Goal: Transaction & Acquisition: Subscribe to service/newsletter

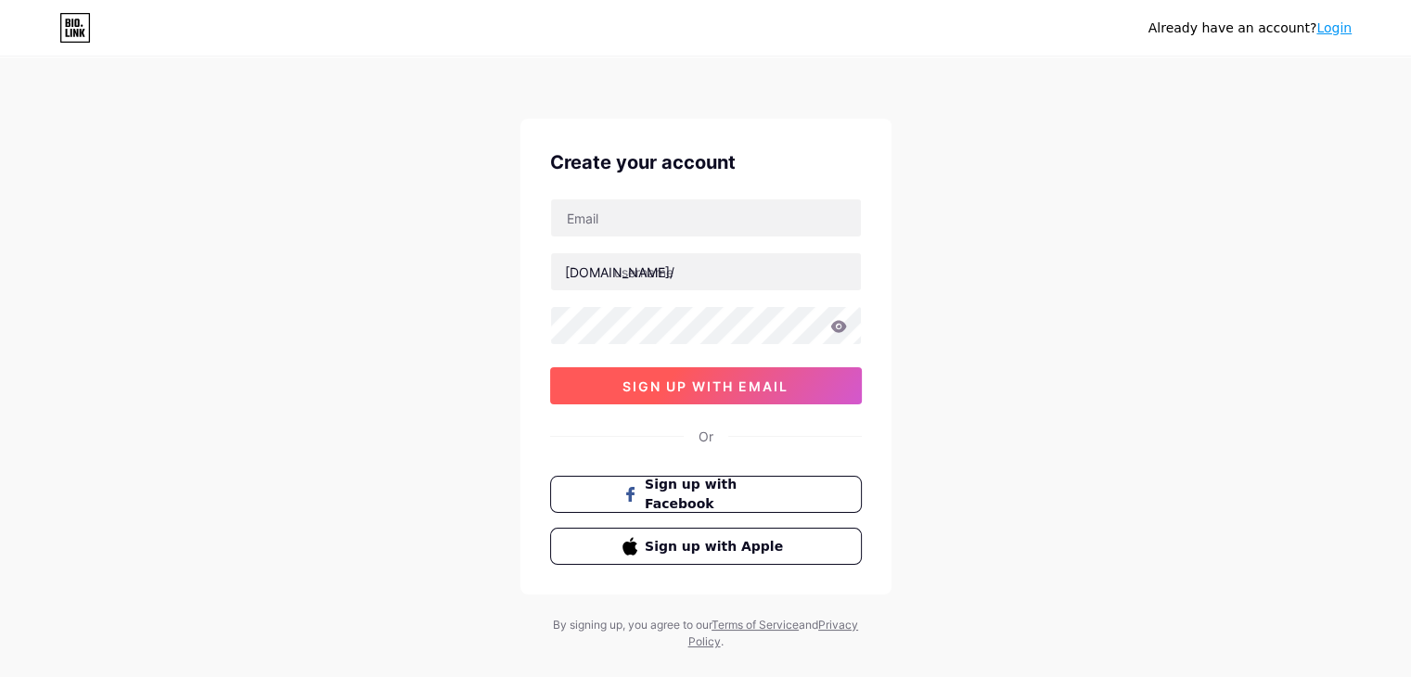
click at [689, 398] on button "sign up with email" at bounding box center [706, 385] width 312 height 37
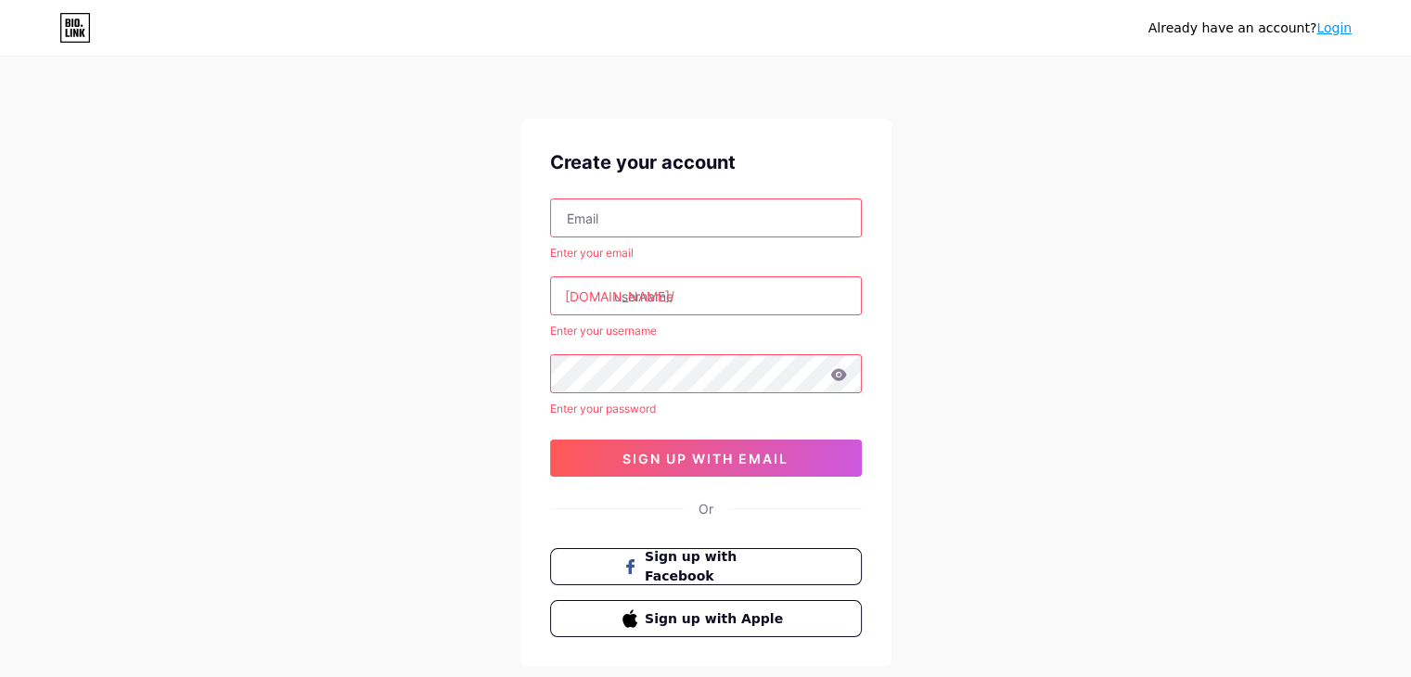
click at [583, 203] on input "text" at bounding box center [706, 217] width 310 height 37
type input "[EMAIL_ADDRESS][DOMAIN_NAME]"
click at [675, 294] on input "text" at bounding box center [706, 295] width 310 height 37
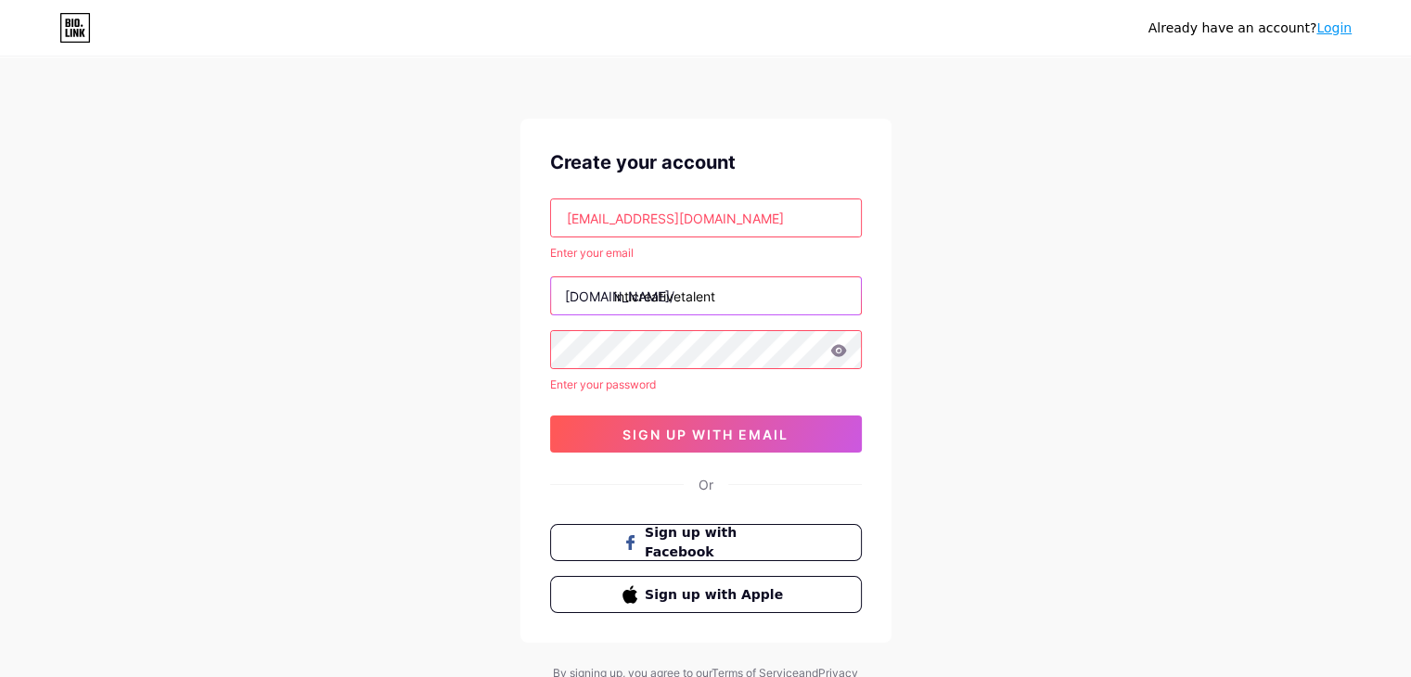
type input "inticreativetalent"
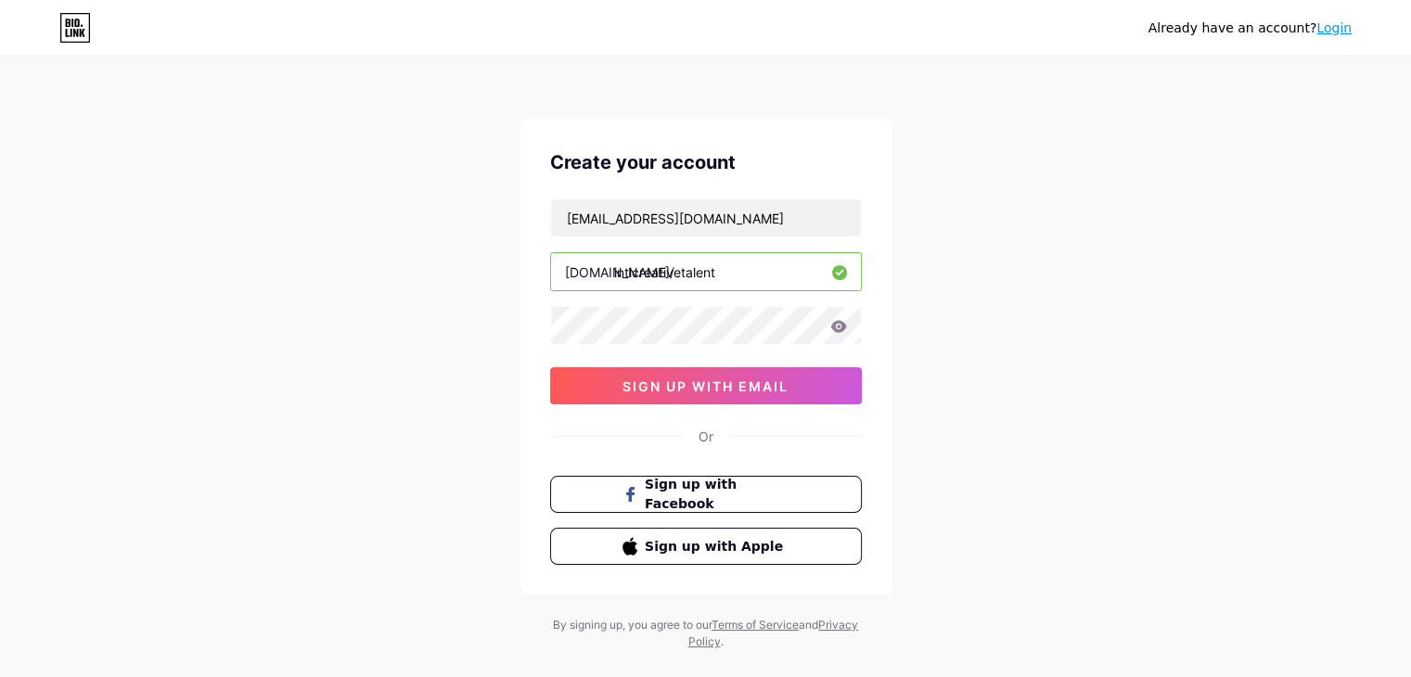
click at [709, 275] on input "inticreativetalent" at bounding box center [706, 271] width 310 height 37
drag, startPoint x: 742, startPoint y: 269, endPoint x: 643, endPoint y: 276, distance: 99.6
click at [611, 274] on div "[DOMAIN_NAME]/ inticreativetalent" at bounding box center [706, 271] width 312 height 39
click at [716, 274] on input "inticreativetalent" at bounding box center [706, 271] width 310 height 37
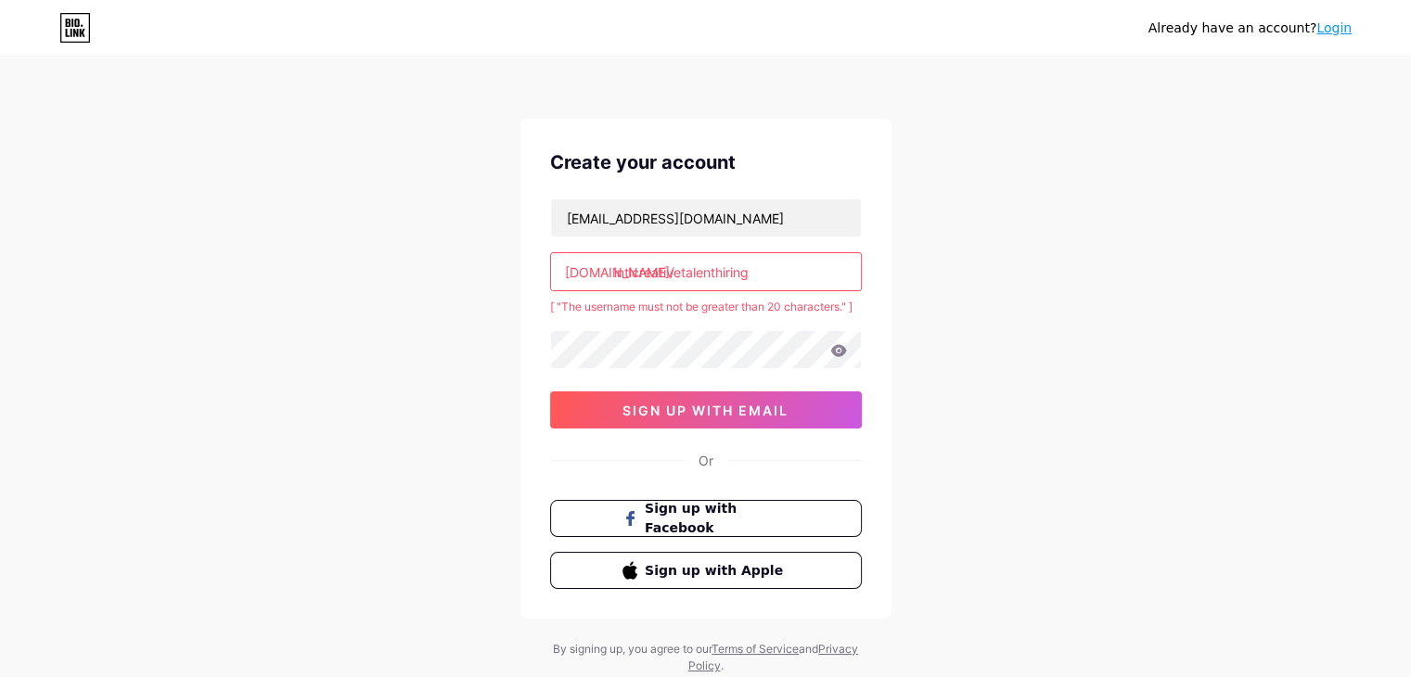
click at [842, 353] on icon at bounding box center [838, 350] width 16 height 12
click at [840, 351] on icon at bounding box center [838, 350] width 17 height 13
click at [835, 353] on icon at bounding box center [838, 350] width 16 height 12
click at [702, 408] on span "sign up with email" at bounding box center [706, 411] width 166 height 16
click at [826, 256] on input "inticreativetalenthiring" at bounding box center [706, 271] width 310 height 37
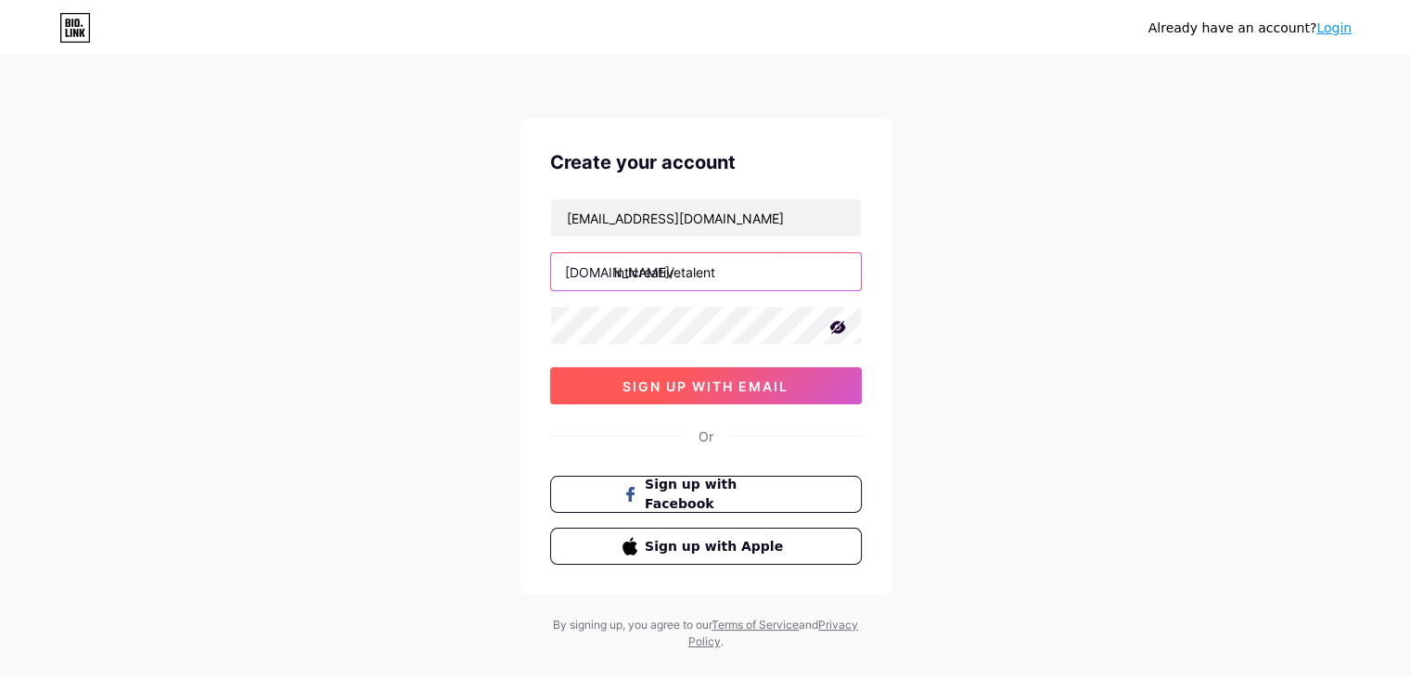
type input "inticreativetalent"
click at [766, 394] on button "sign up with email" at bounding box center [706, 385] width 312 height 37
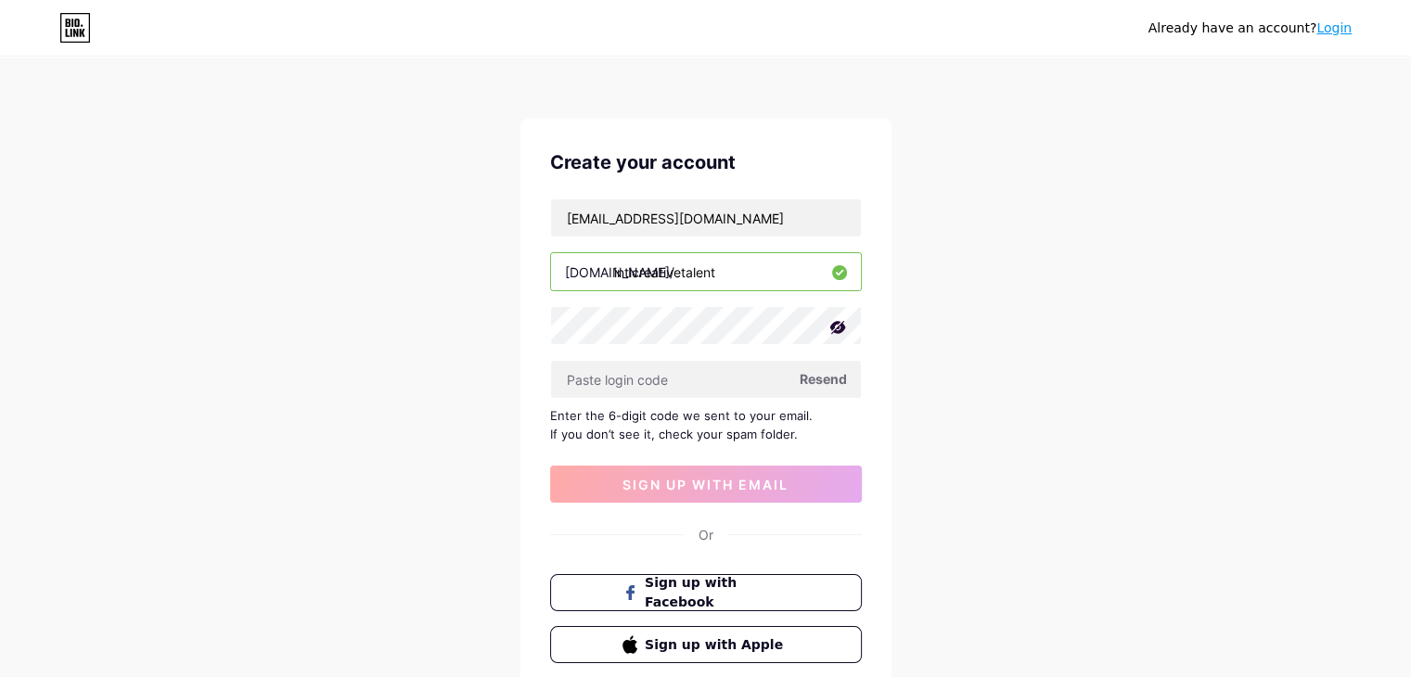
click at [1036, 331] on div "Already have an account? Login Create your account [EMAIL_ADDRESS][DOMAIN_NAME]…" at bounding box center [705, 404] width 1411 height 808
click at [608, 368] on input "text" at bounding box center [706, 379] width 310 height 37
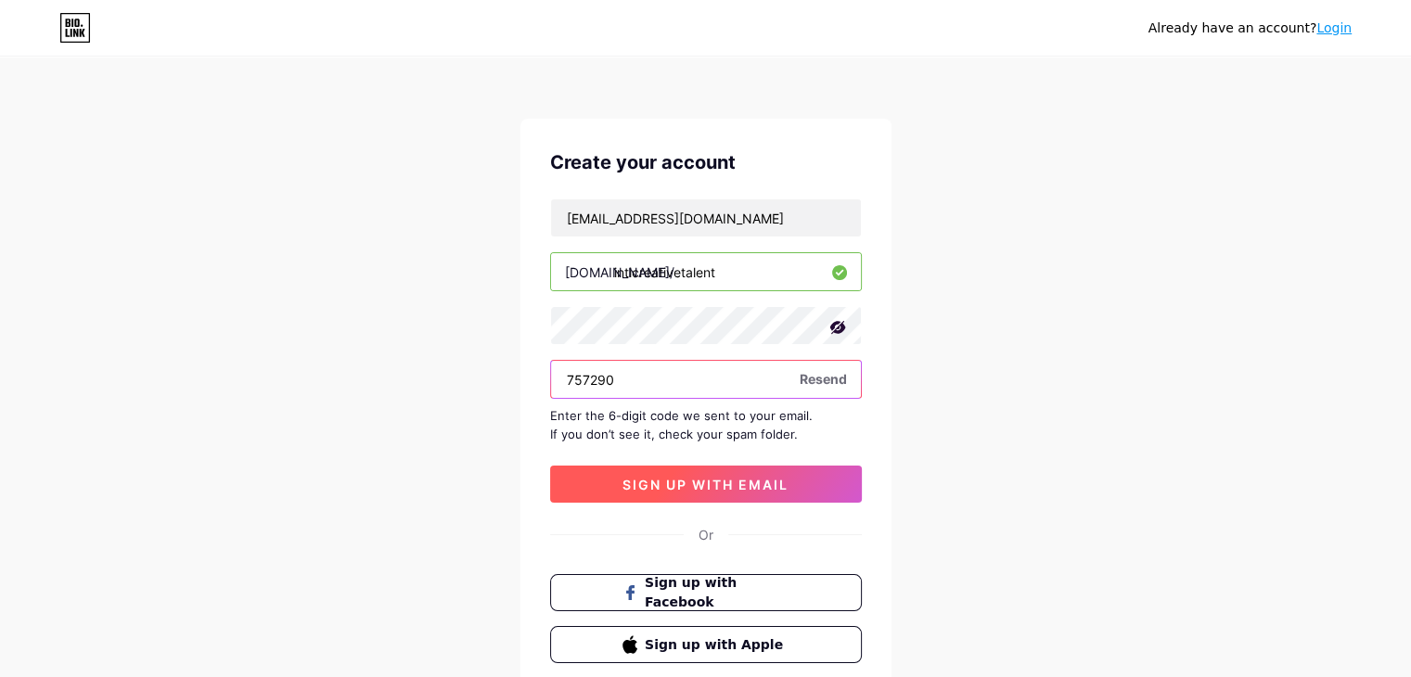
type input "757290"
click at [753, 487] on span "sign up with email" at bounding box center [706, 485] width 166 height 16
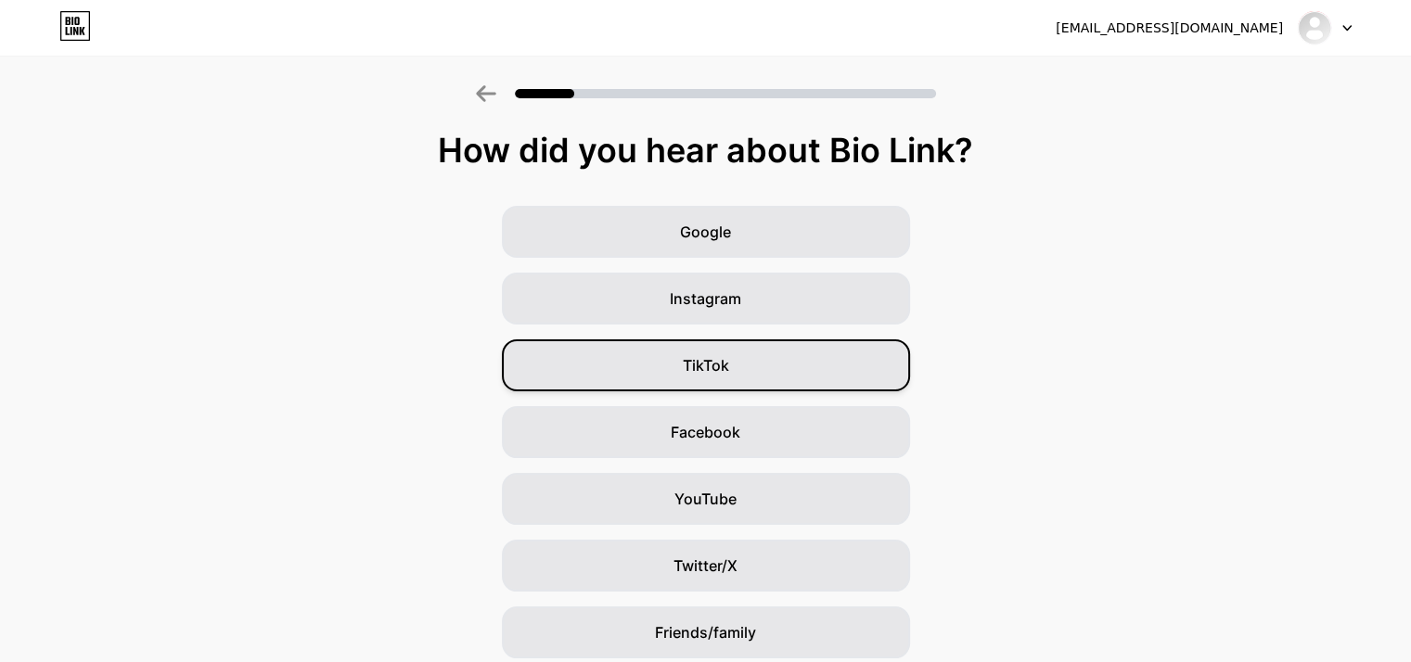
scroll to position [137, 0]
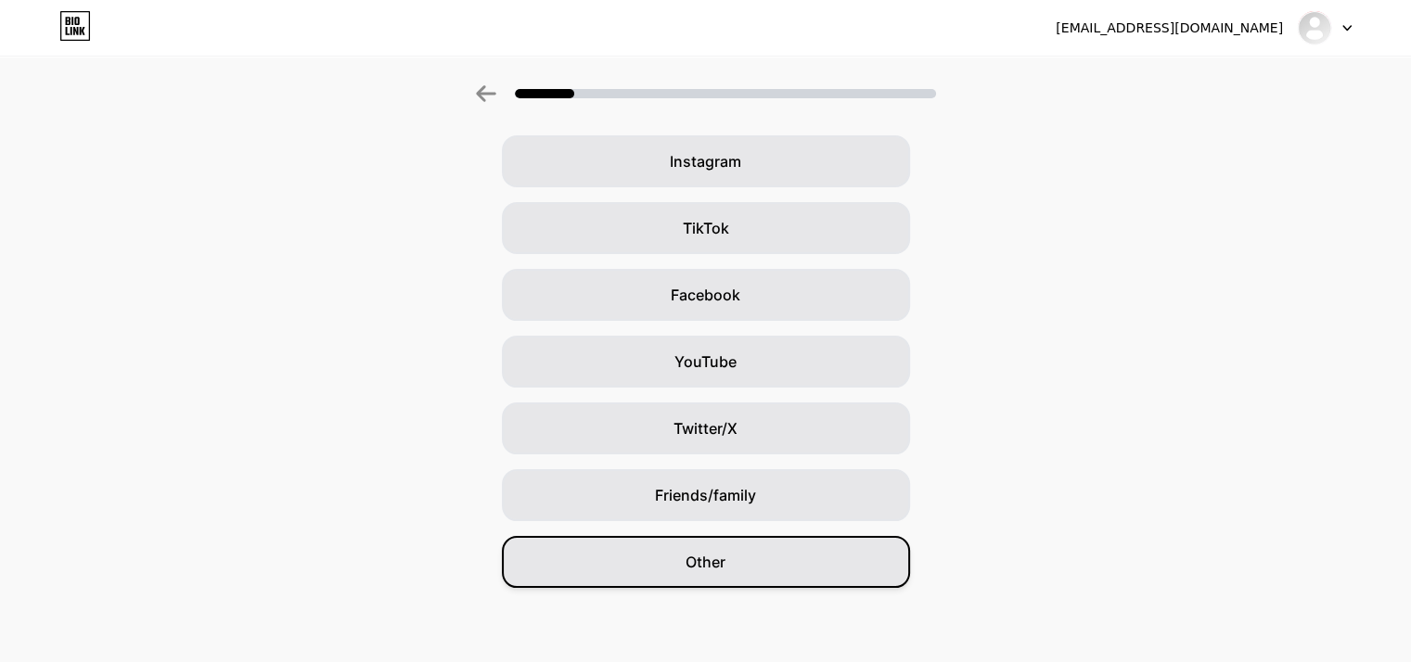
click at [746, 565] on div "Other" at bounding box center [706, 562] width 408 height 52
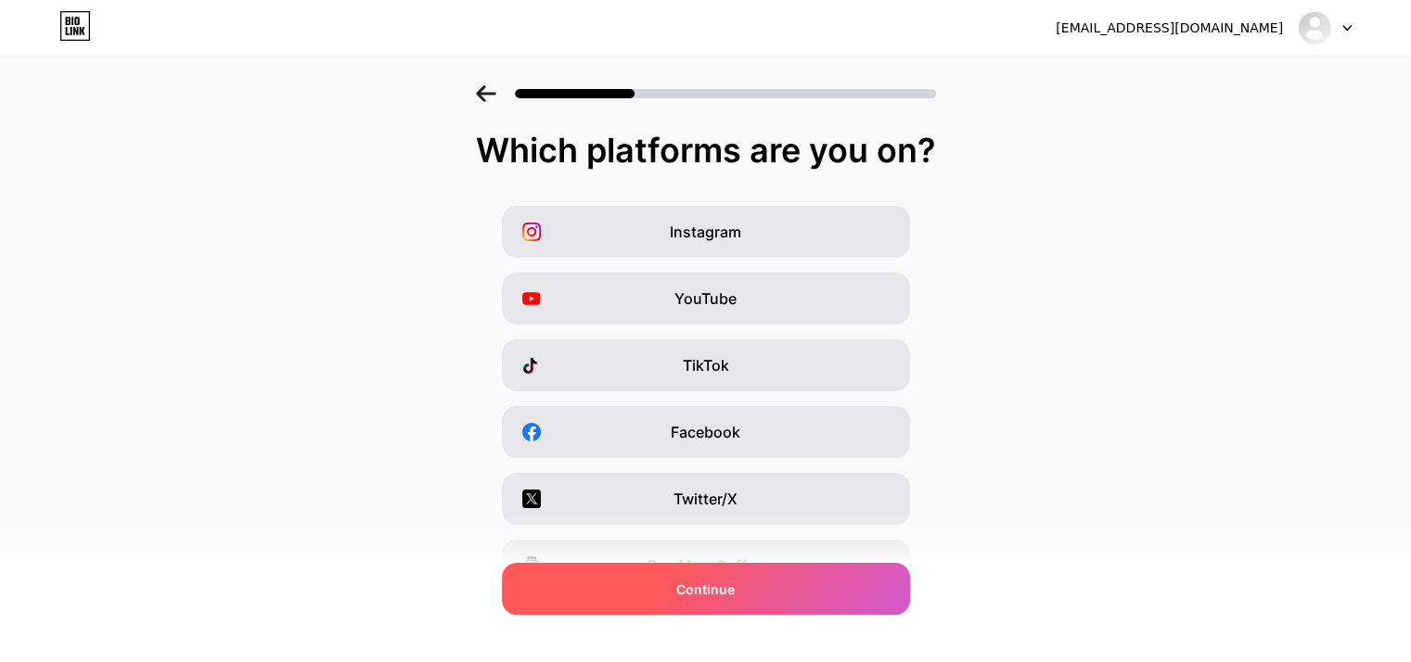
click at [760, 572] on div "Continue" at bounding box center [706, 589] width 408 height 52
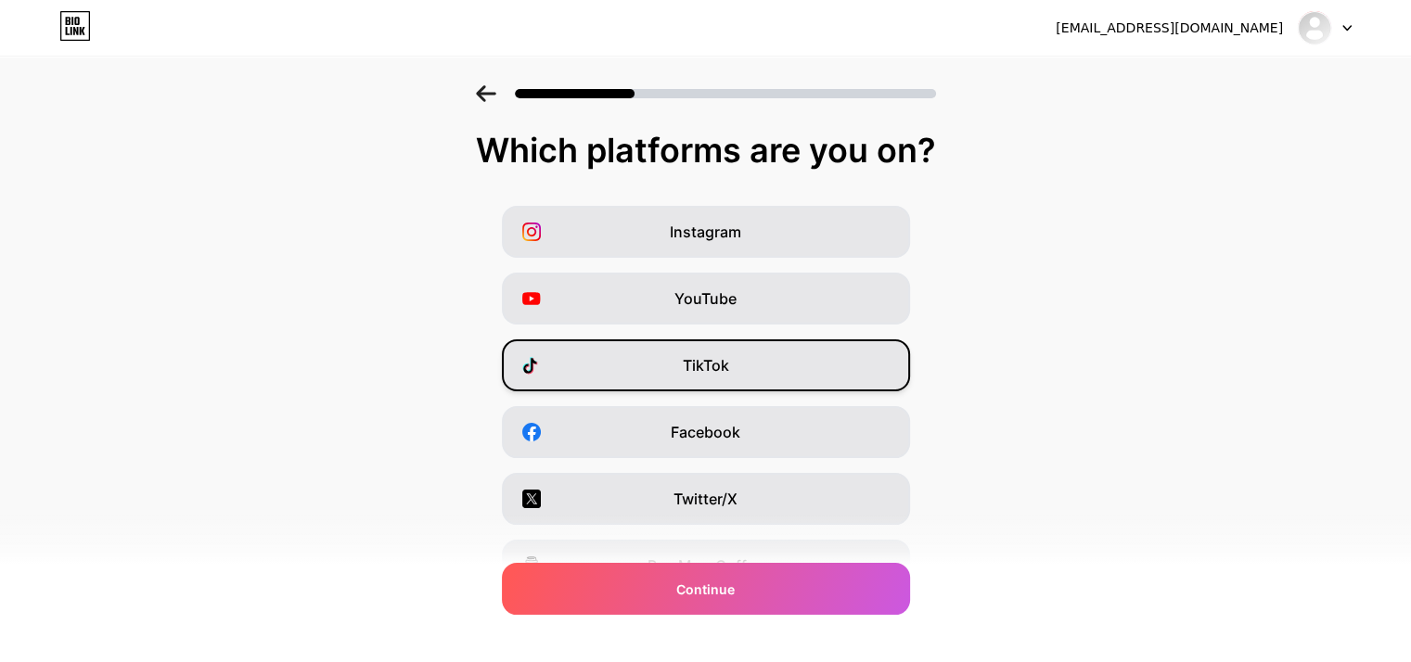
click at [744, 360] on div "TikTok" at bounding box center [706, 366] width 408 height 52
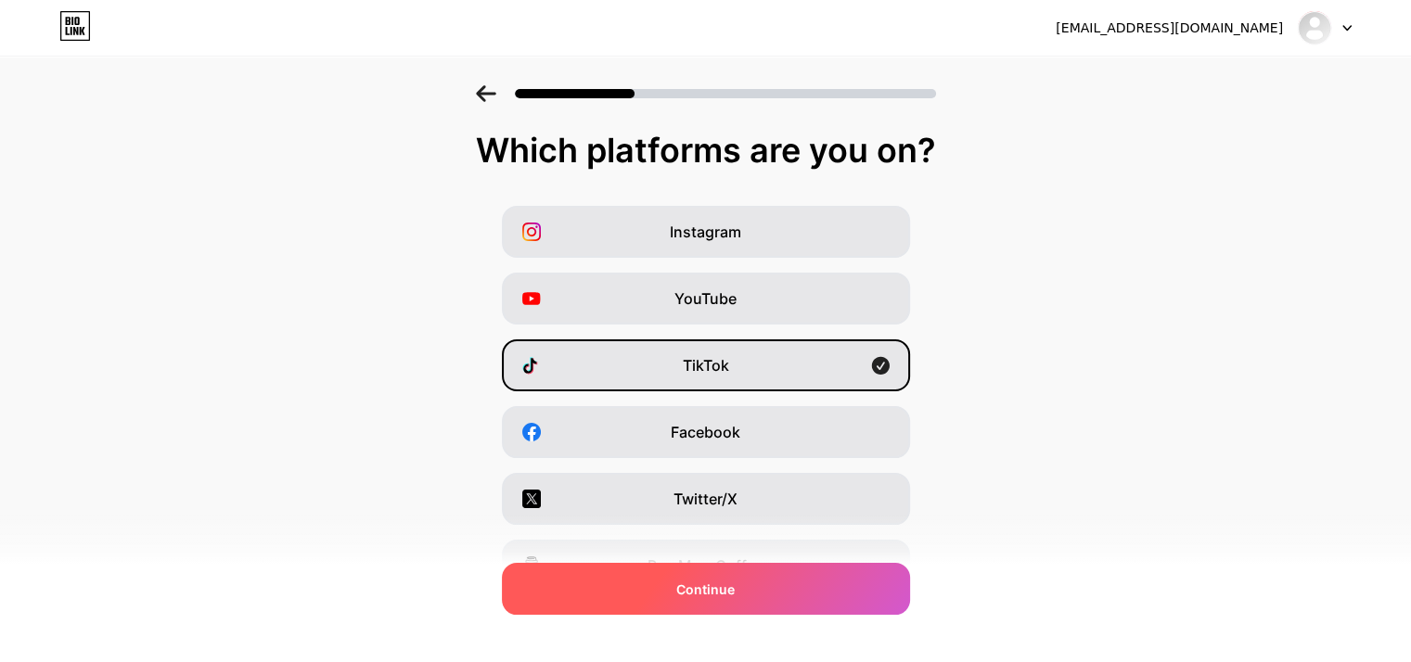
click at [786, 591] on div "Continue" at bounding box center [706, 589] width 408 height 52
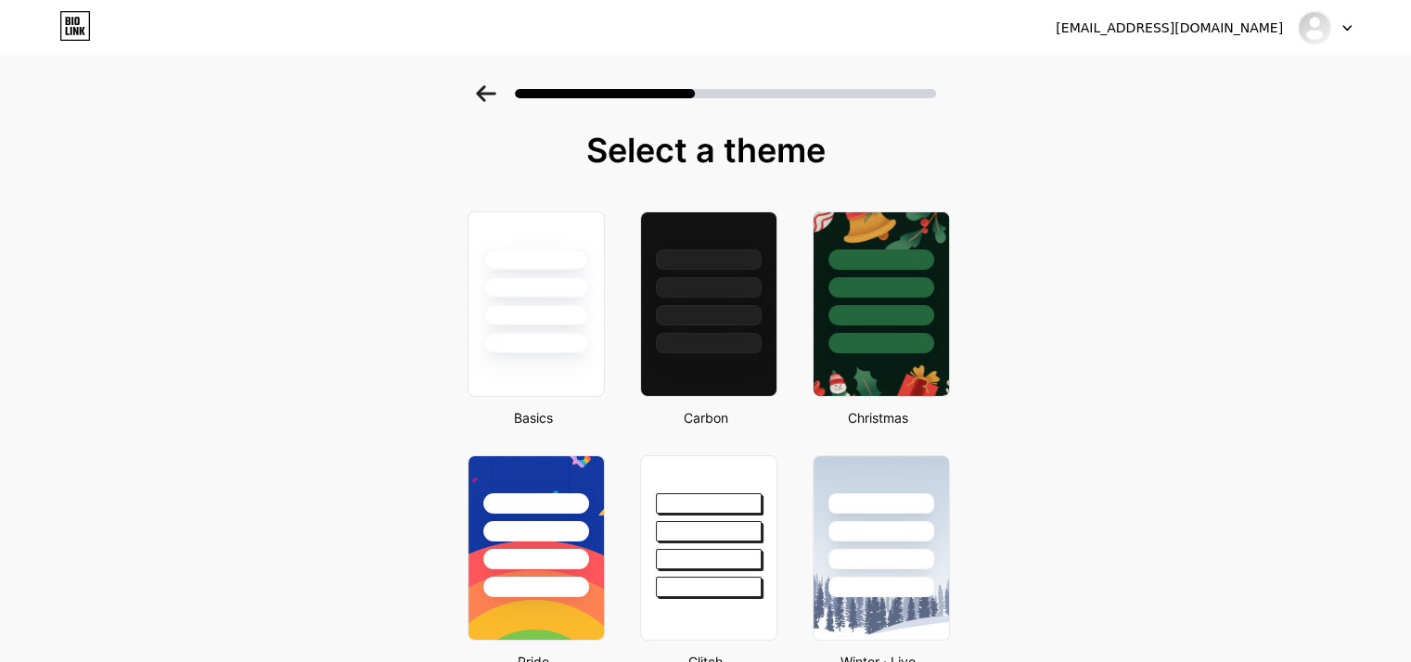
scroll to position [10, 0]
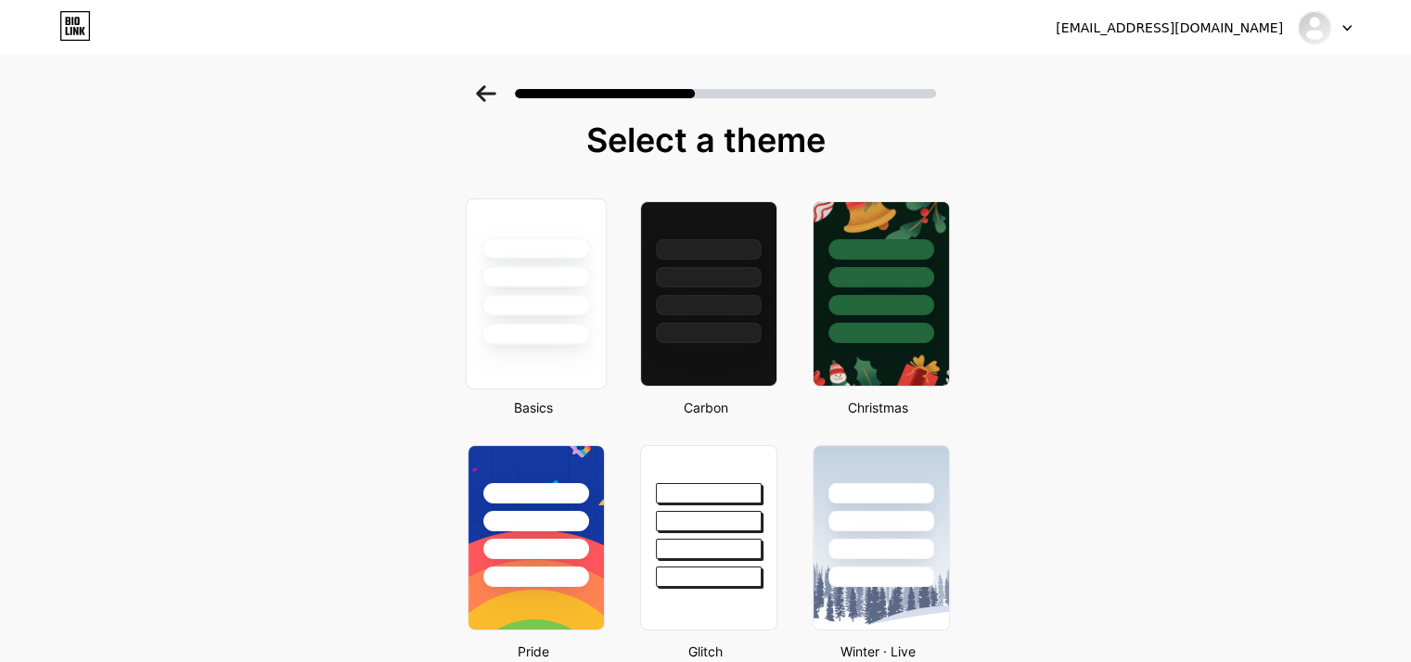
click at [530, 311] on div at bounding box center [536, 305] width 109 height 21
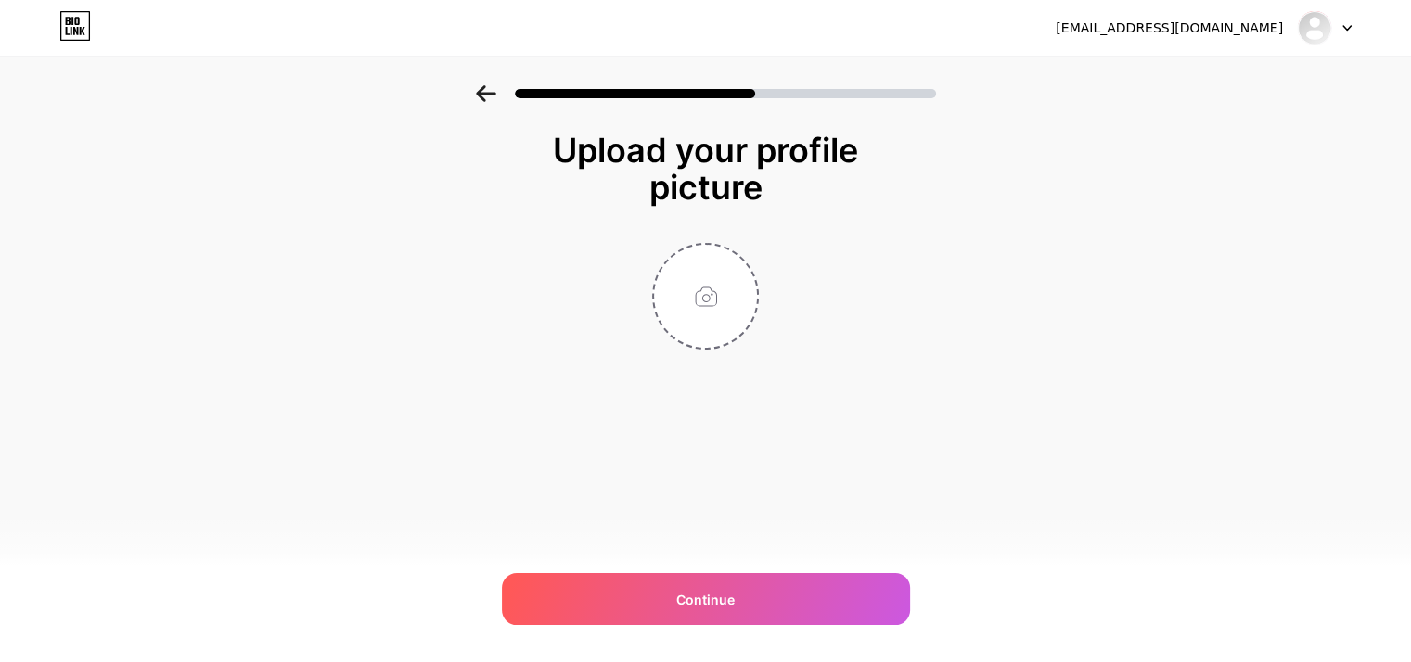
scroll to position [0, 0]
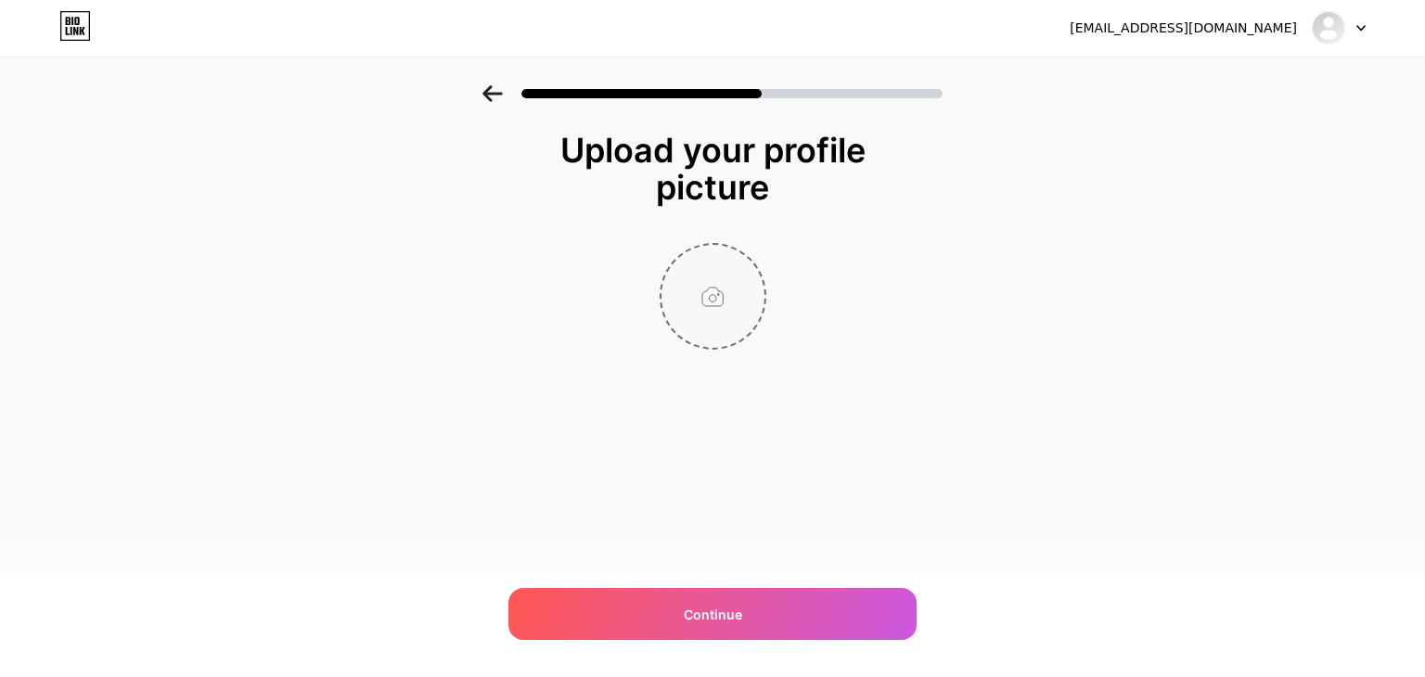
click at [721, 300] on input "file" at bounding box center [713, 296] width 103 height 103
type input "C:\fakepath\logo inti putih.png"
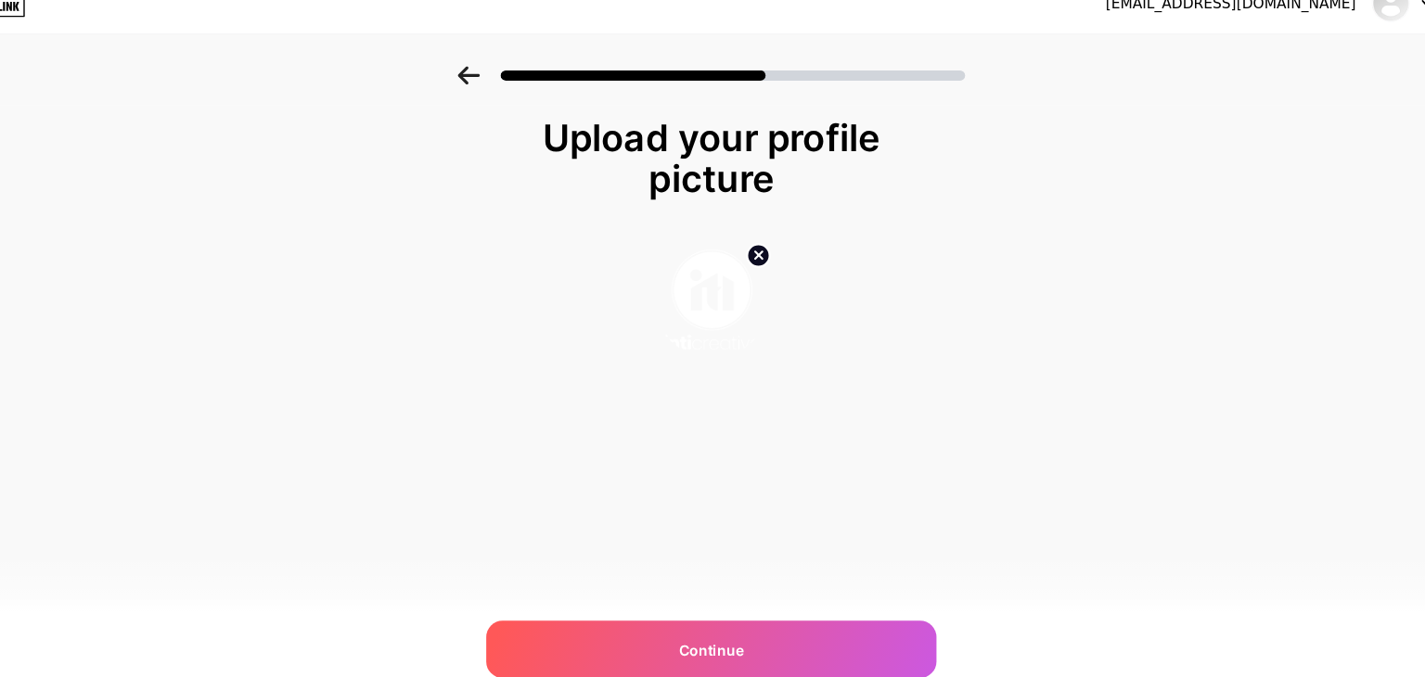
click at [762, 252] on circle at bounding box center [755, 257] width 20 height 20
click at [700, 315] on input "file" at bounding box center [713, 296] width 103 height 103
type input "C:\fakepath\logo inticreative.png"
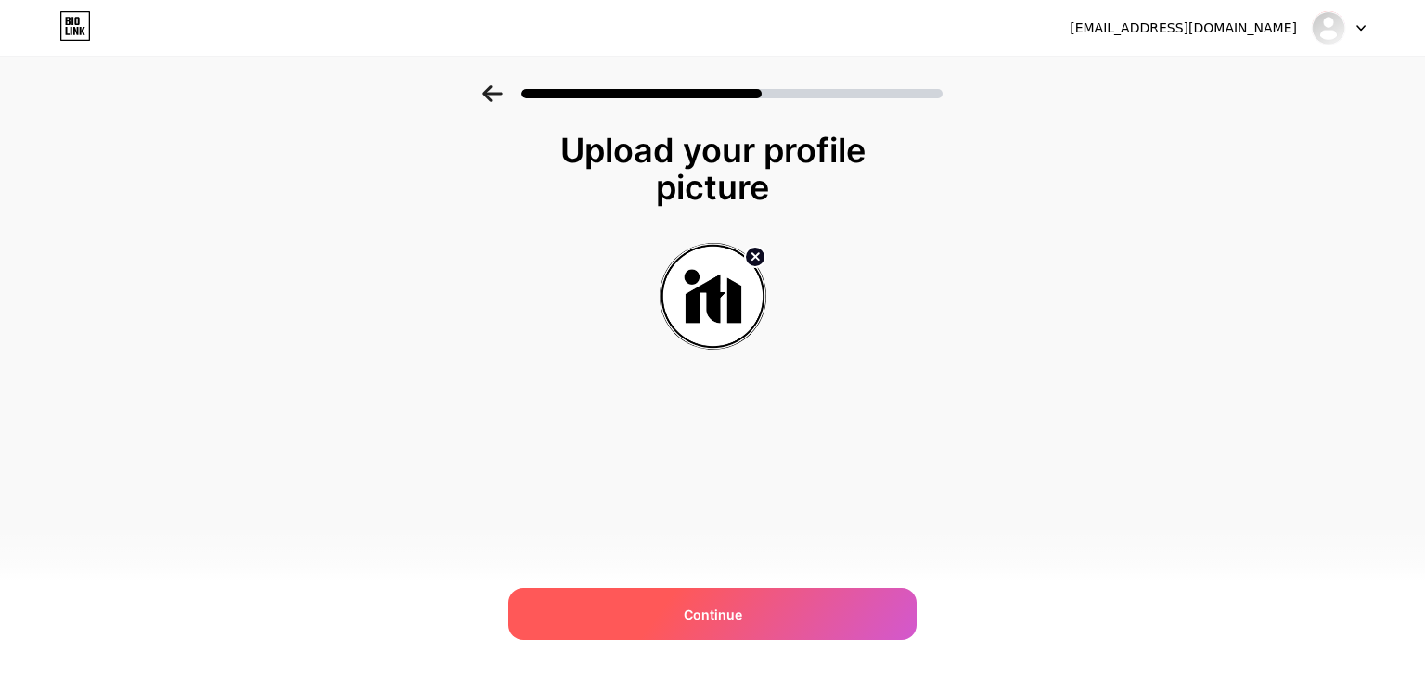
click at [746, 621] on div "Continue" at bounding box center [712, 614] width 408 height 52
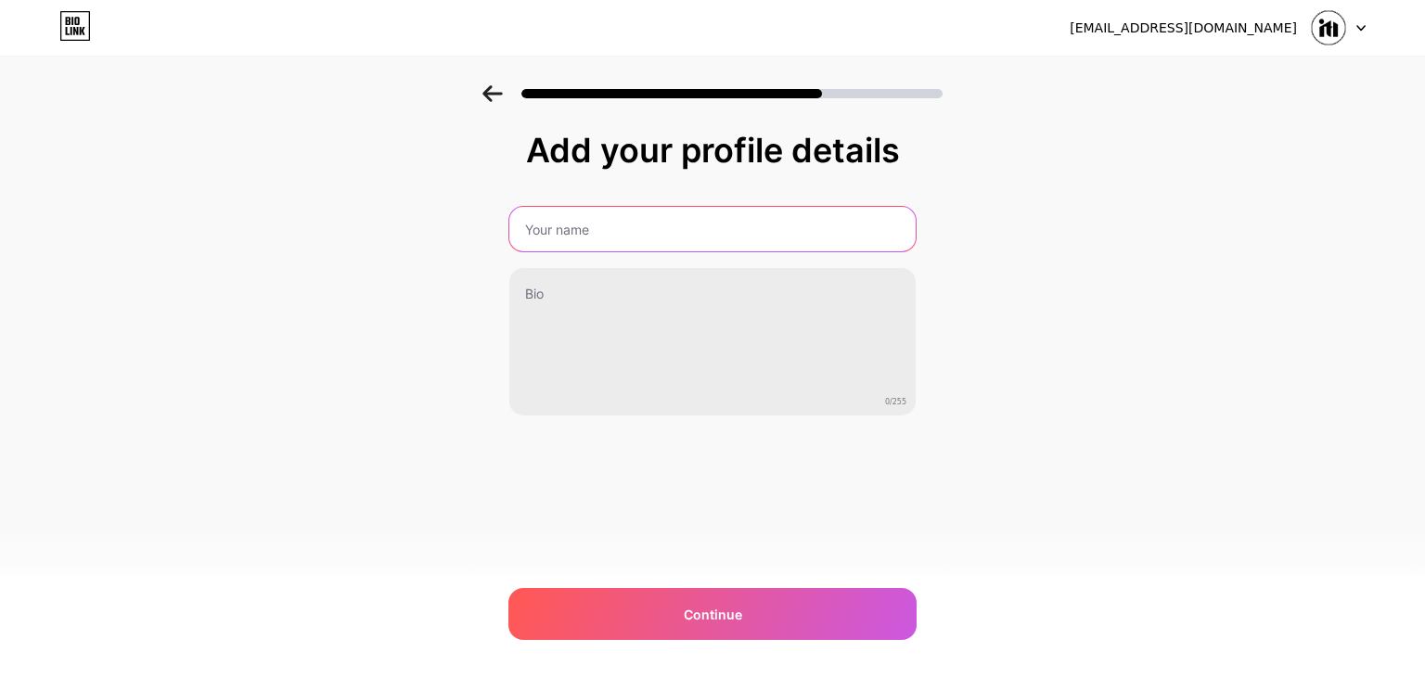
click at [634, 243] on input "text" at bounding box center [712, 229] width 406 height 45
type input "inticreative"
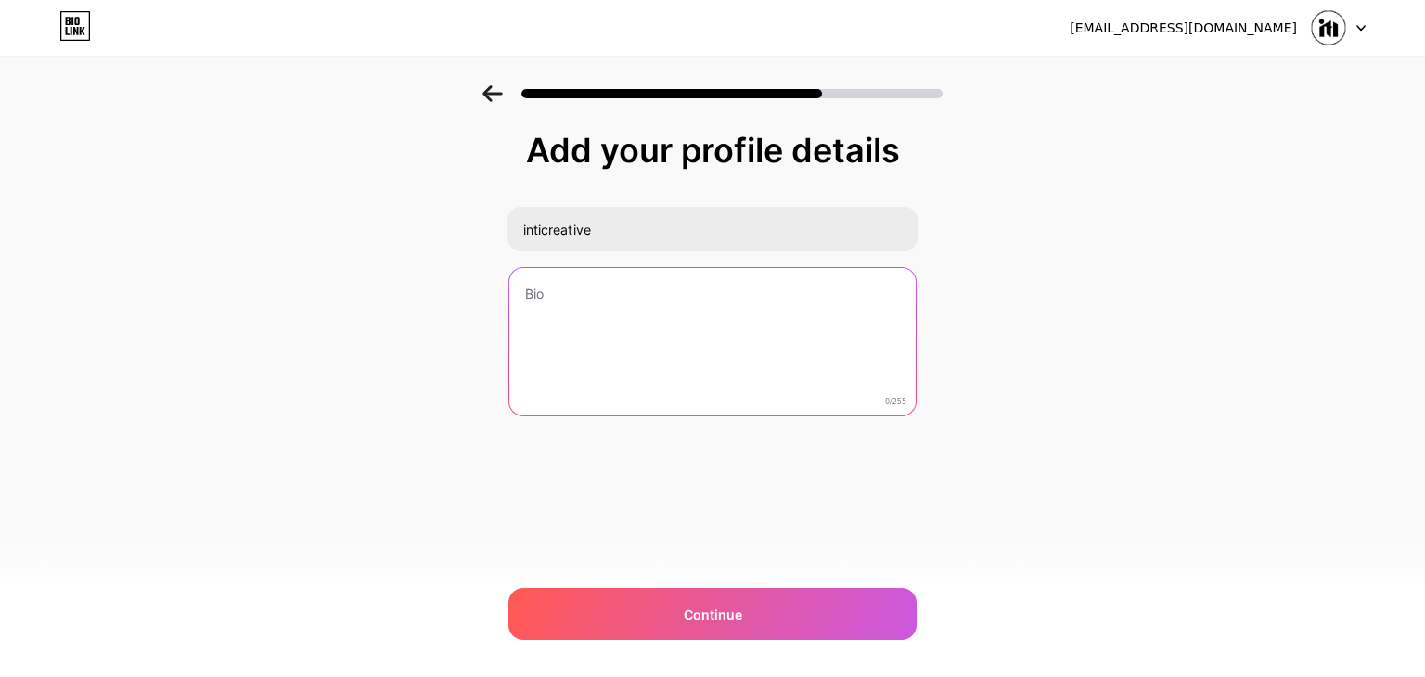
click at [607, 318] on textarea at bounding box center [712, 342] width 406 height 149
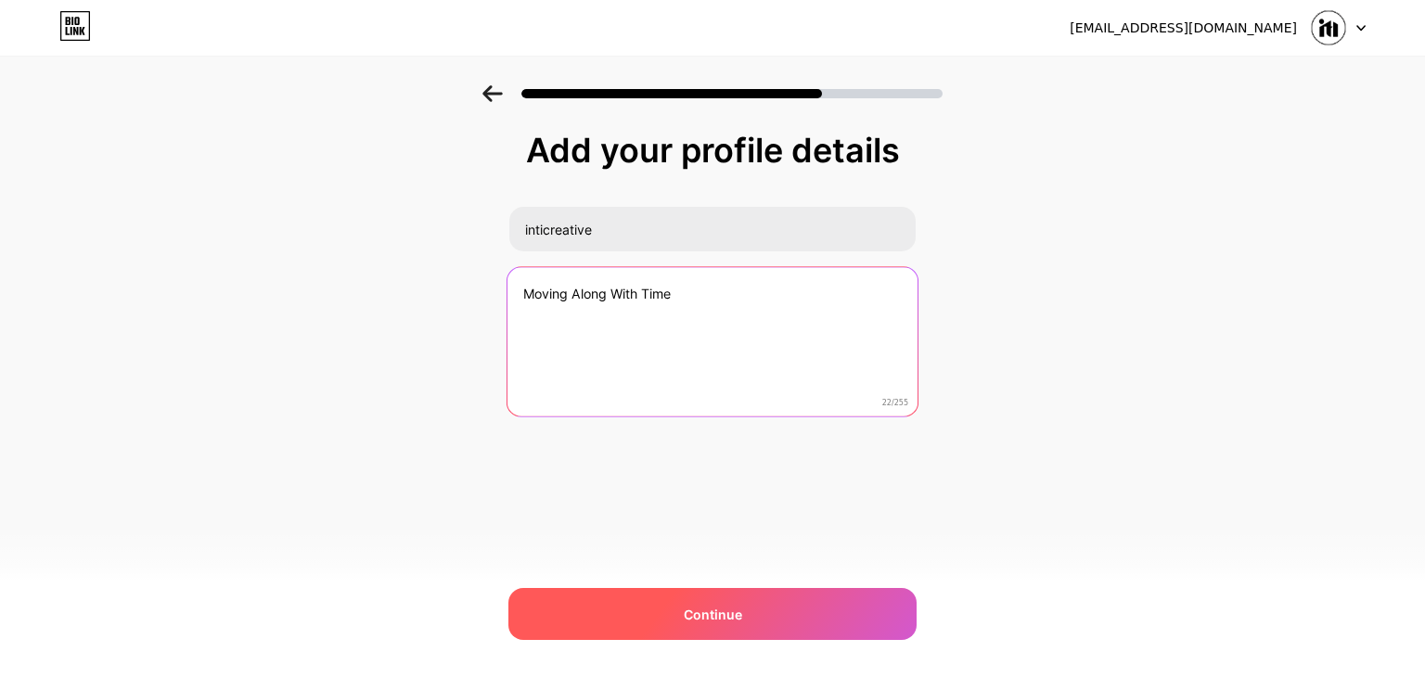
type textarea "Moving Along With Time"
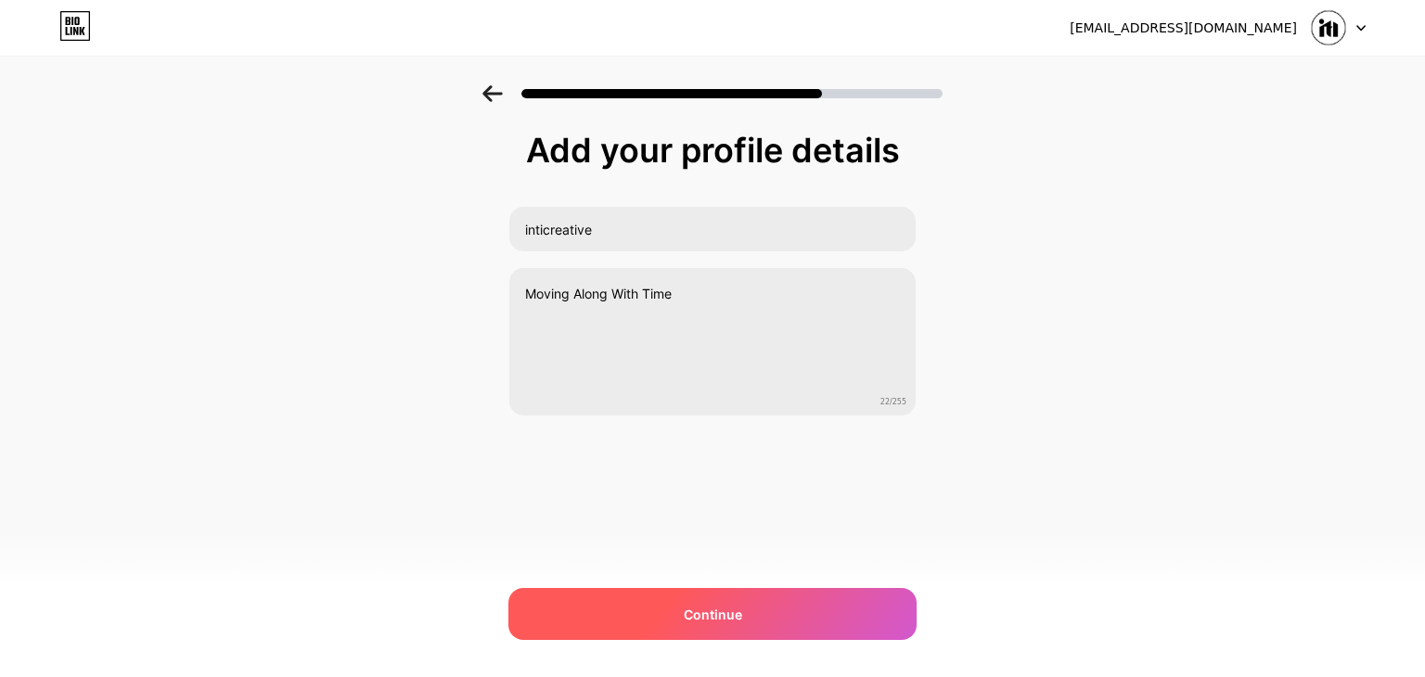
click at [700, 617] on span "Continue" at bounding box center [713, 614] width 58 height 19
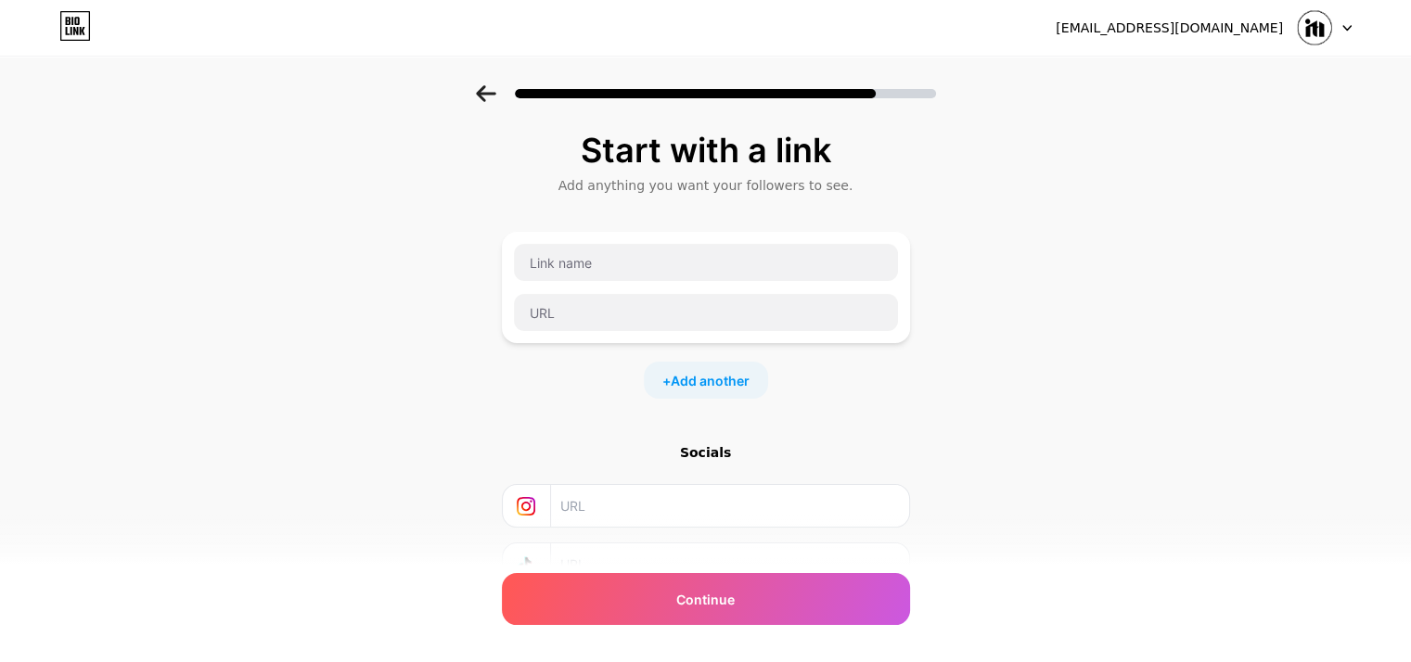
click at [993, 262] on div "Start with a link Add anything you want your followers to see. + Add another So…" at bounding box center [705, 411] width 1411 height 652
click at [760, 261] on input "text" at bounding box center [706, 262] width 384 height 37
type input "T"
type input "H"
type input "TALENT HIRING - [DEMOGRAPHIC_DATA]"
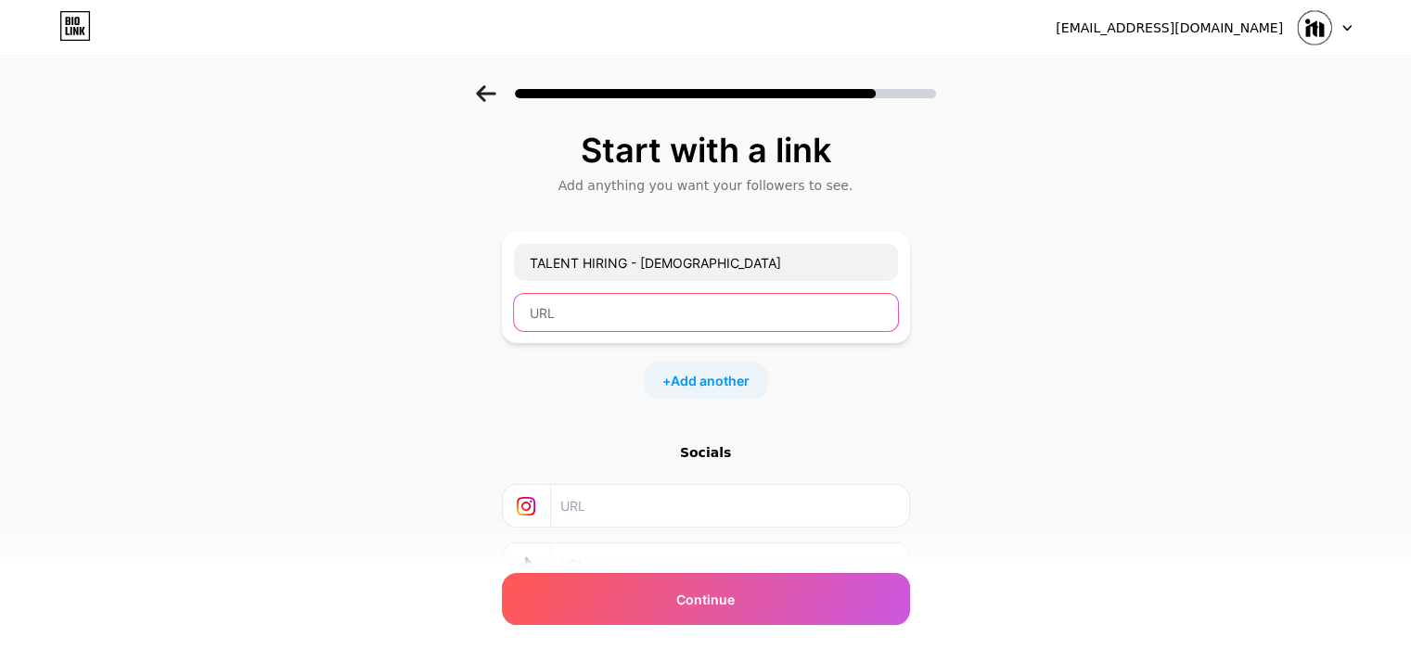
click at [725, 312] on input "text" at bounding box center [706, 312] width 384 height 37
paste input "[URL][DOMAIN_NAME]"
type input "[URL][DOMAIN_NAME]"
click at [739, 382] on span "Add another" at bounding box center [710, 380] width 79 height 19
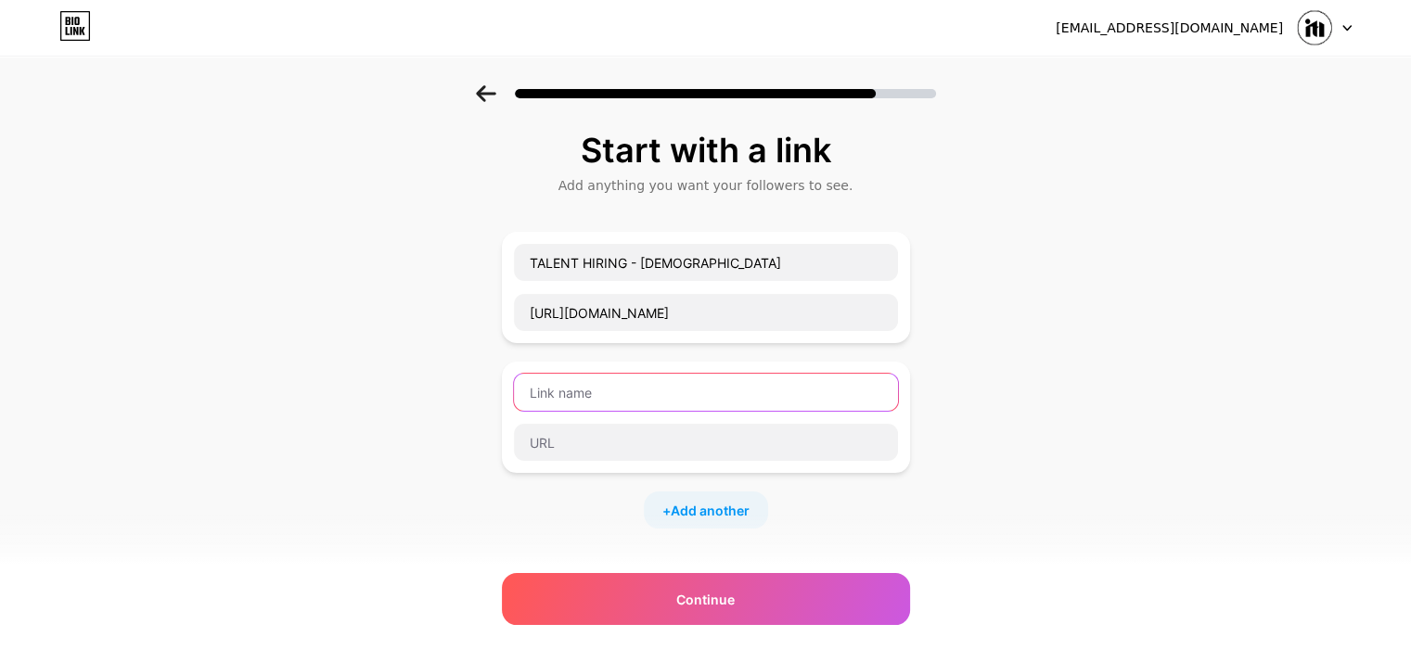
click at [641, 392] on input "text" at bounding box center [706, 392] width 384 height 37
type input "TALENT HIRING - [DEMOGRAPHIC_DATA]"
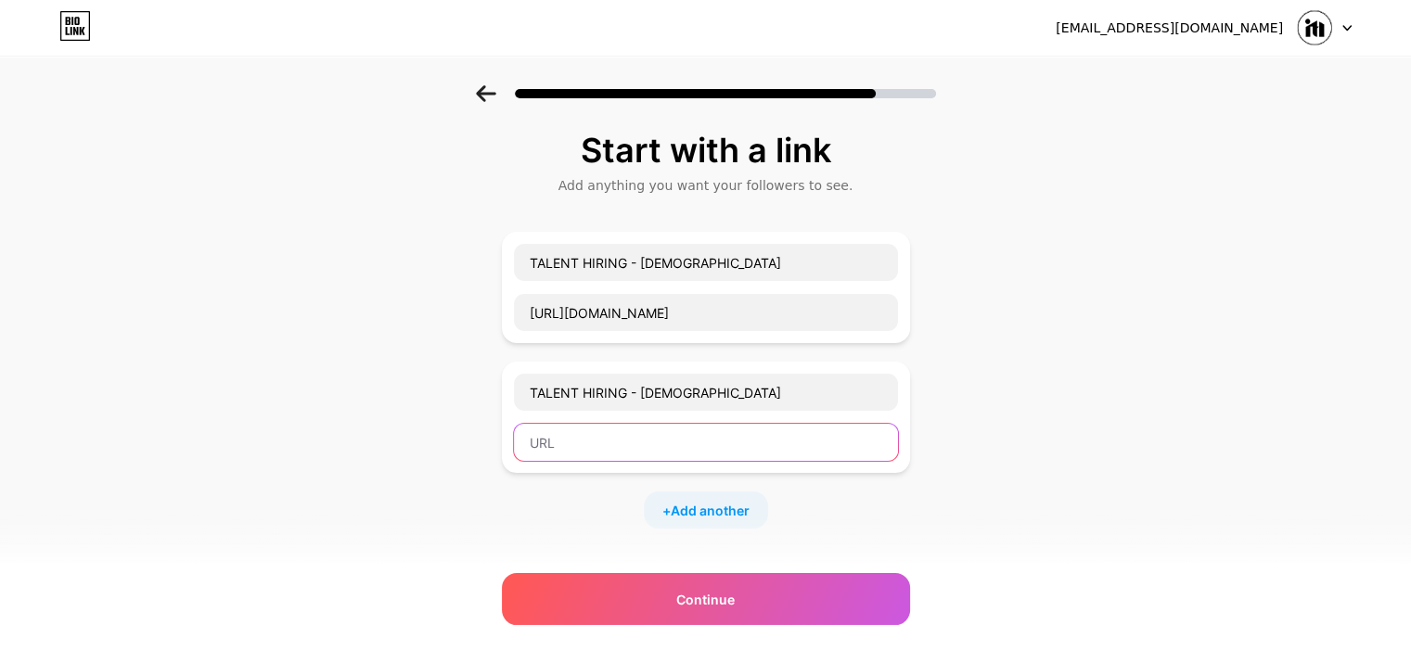
click at [686, 428] on input "text" at bounding box center [706, 442] width 384 height 37
paste input "[URL][DOMAIN_NAME]"
type input "[URL][DOMAIN_NAME]"
click at [705, 516] on span "Add another" at bounding box center [710, 510] width 79 height 19
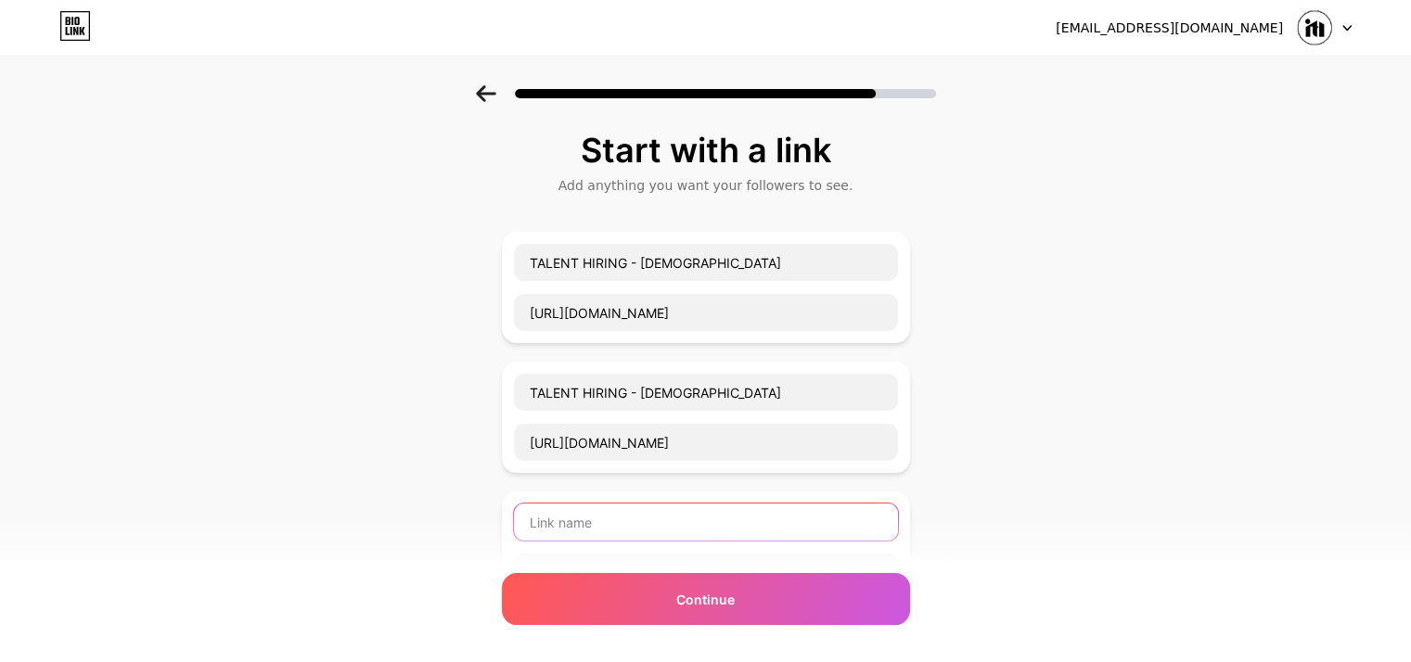
click at [629, 518] on input "text" at bounding box center [706, 522] width 384 height 37
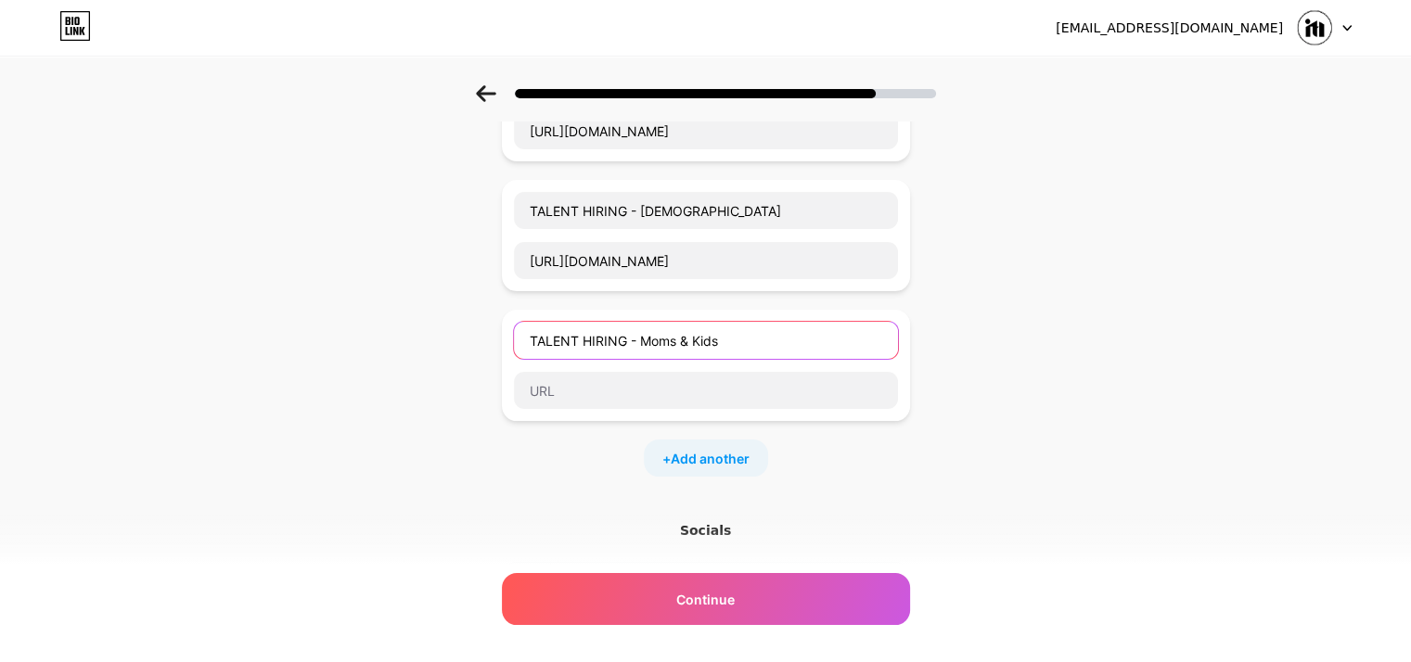
scroll to position [182, 0]
type input "TALENT HIRING - Moms & Kids"
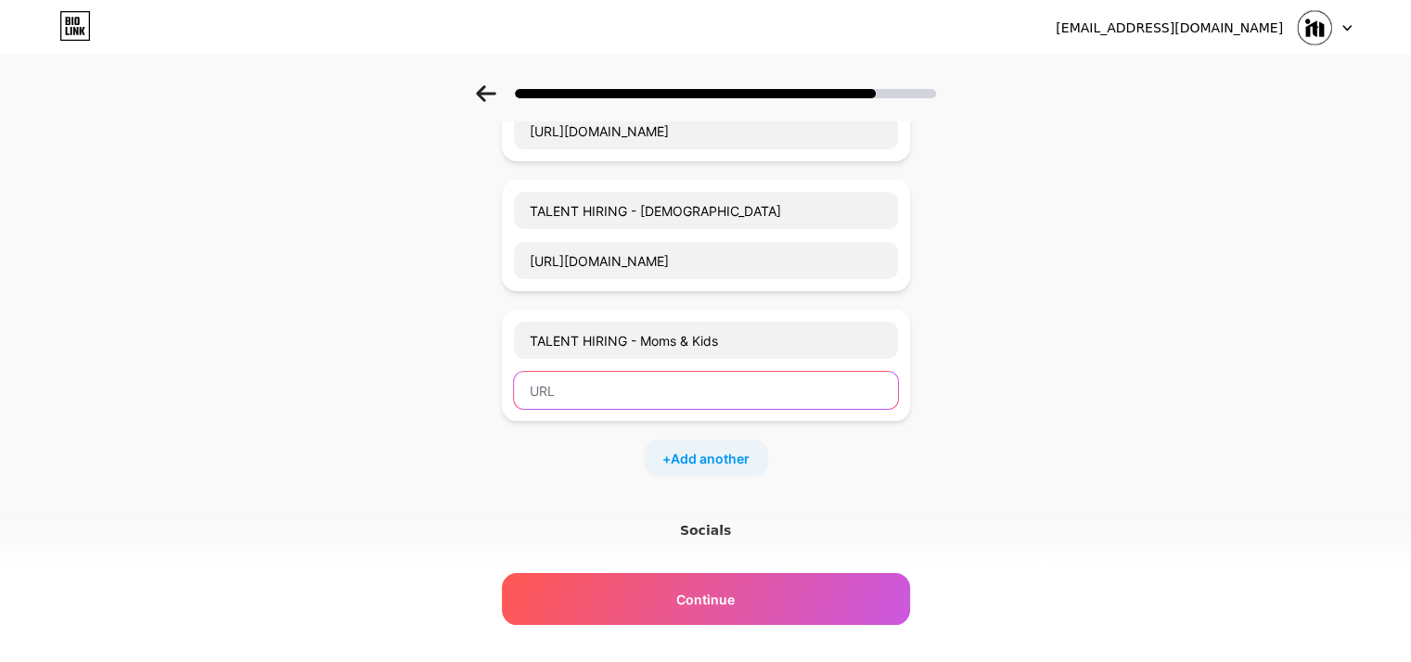
click at [632, 396] on input "text" at bounding box center [706, 390] width 384 height 37
paste input "[URL][DOMAIN_NAME]"
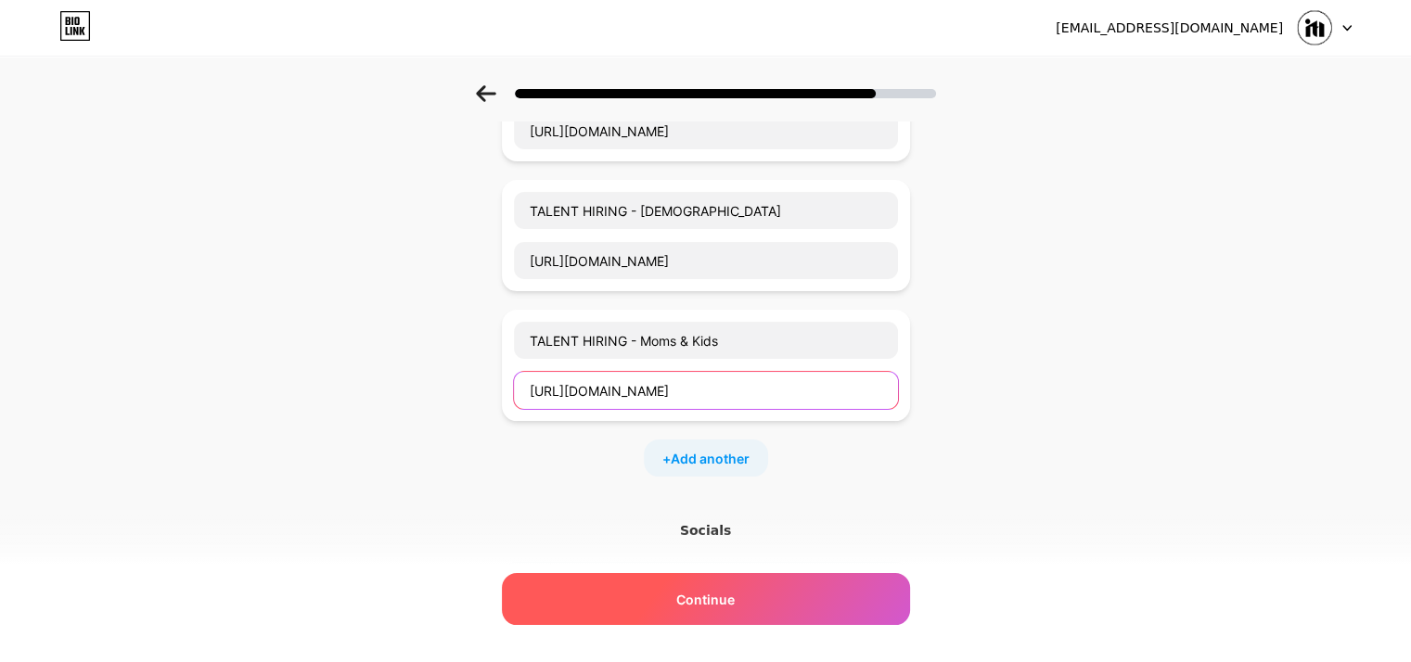
type input "[URL][DOMAIN_NAME]"
click at [736, 586] on div "Continue" at bounding box center [706, 599] width 408 height 52
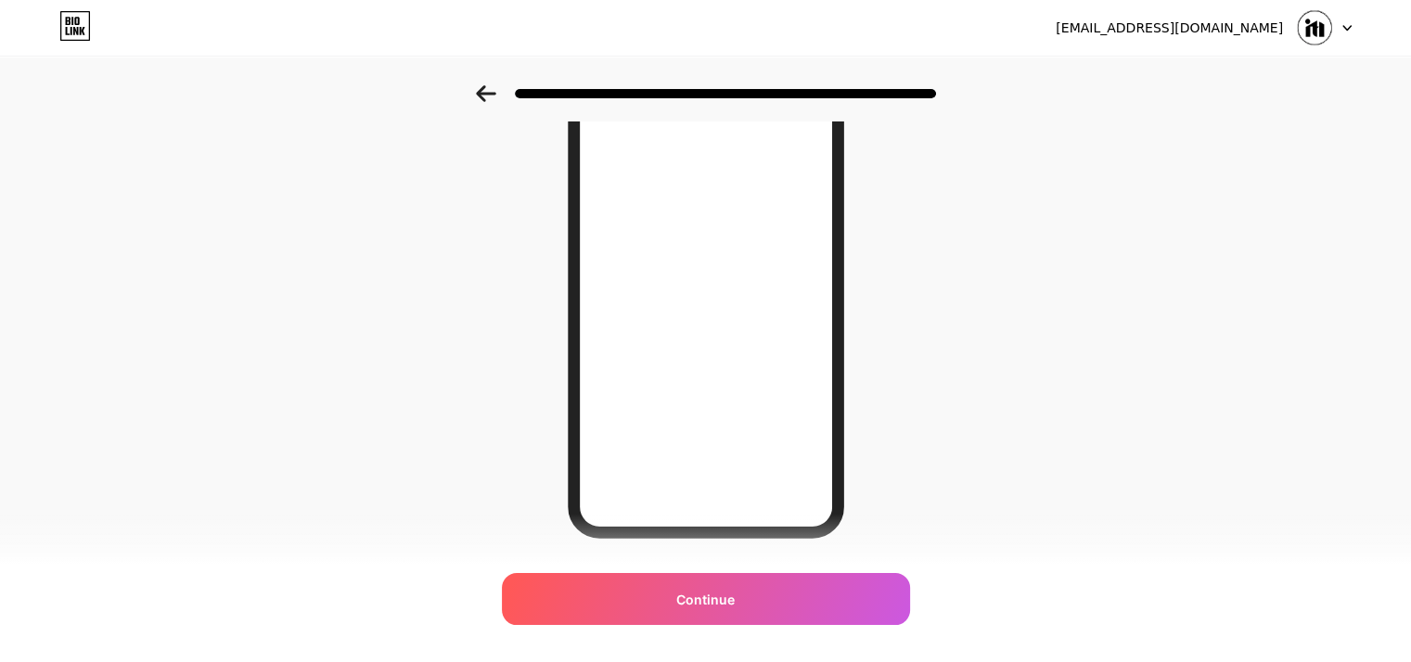
scroll to position [222, 0]
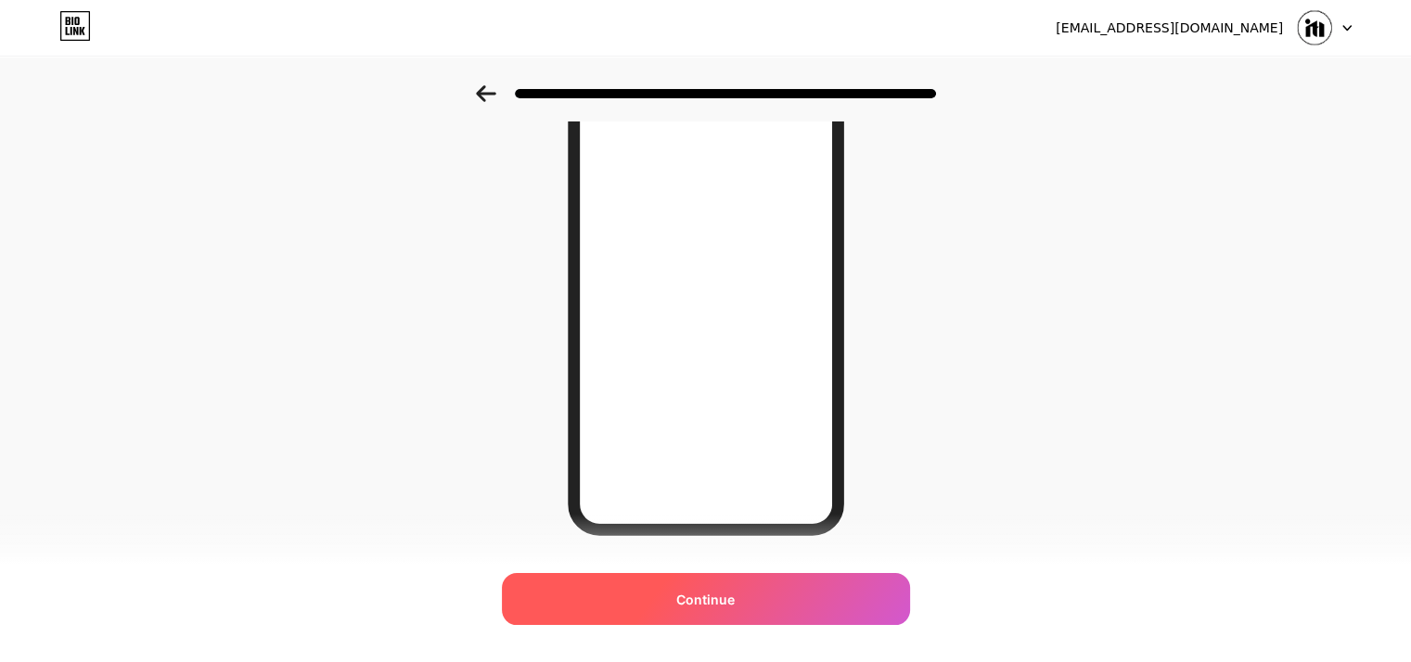
click at [752, 598] on div "Continue" at bounding box center [706, 599] width 408 height 52
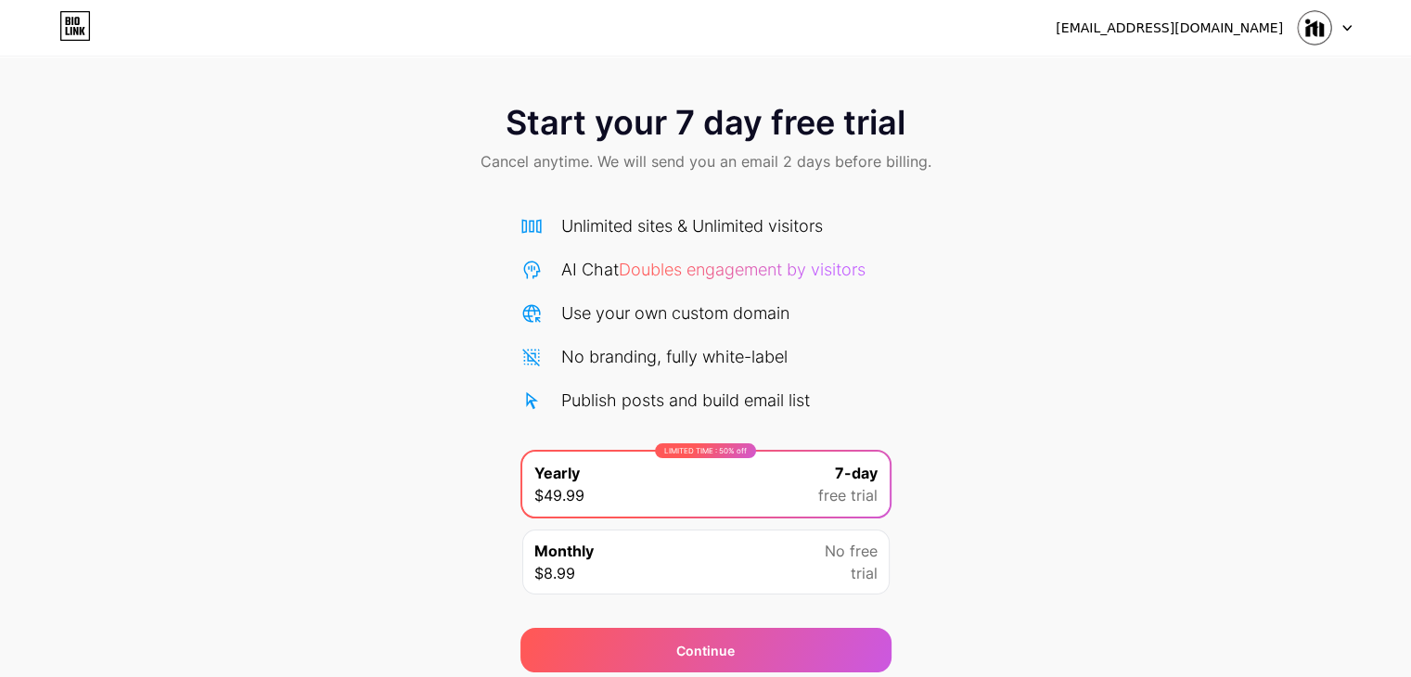
scroll to position [69, 0]
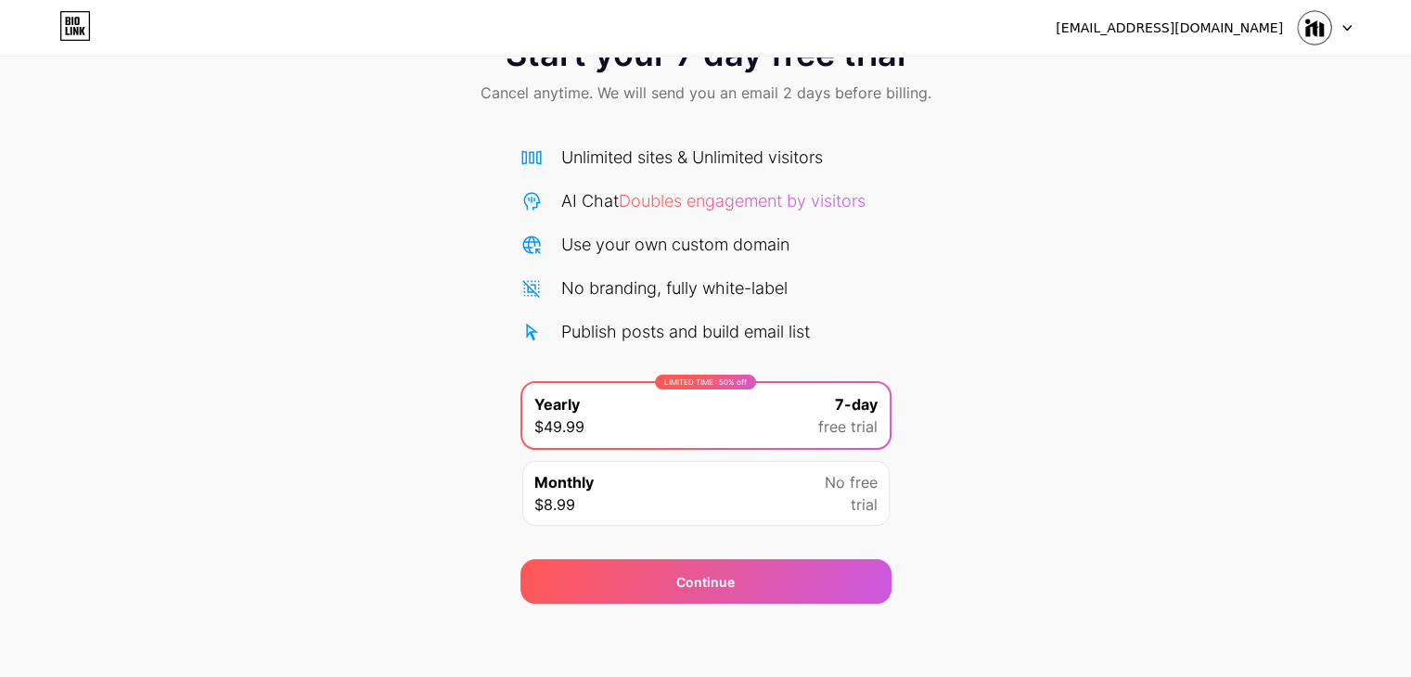
click at [821, 502] on div "Monthly $8.99 No free trial" at bounding box center [705, 493] width 367 height 65
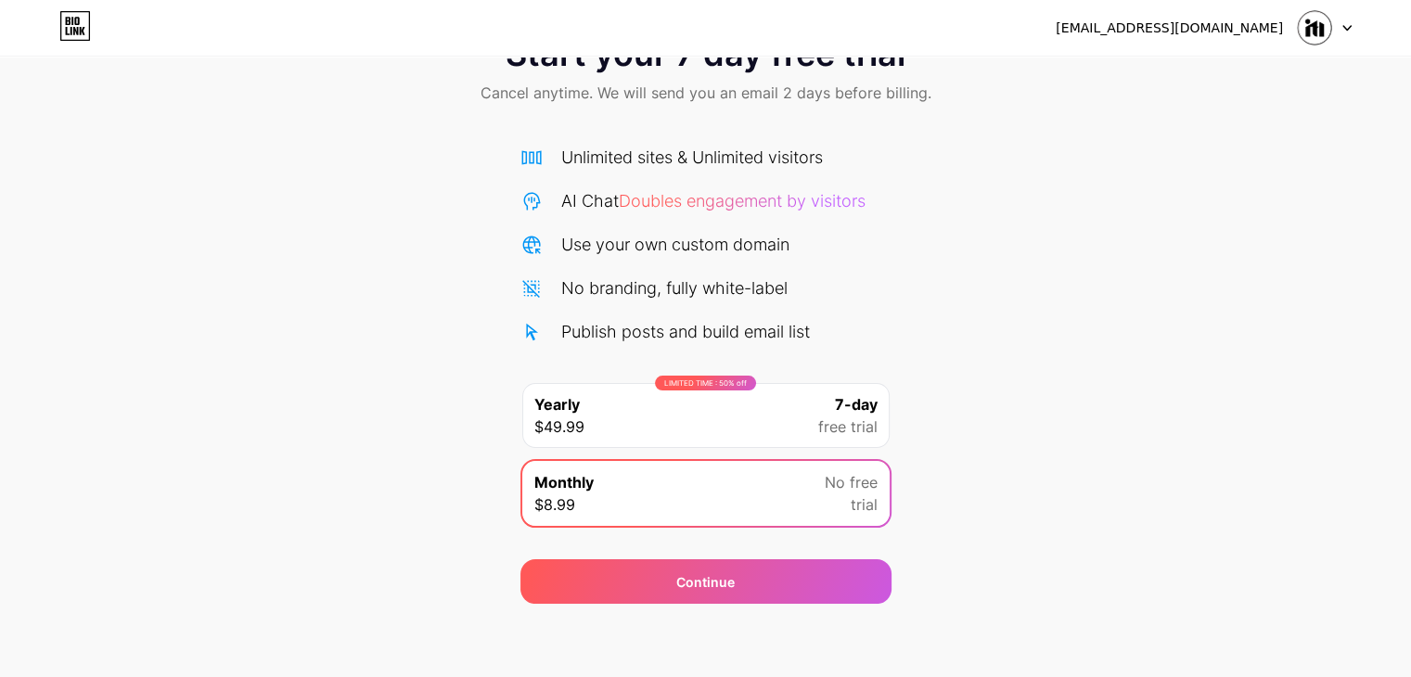
click at [824, 403] on div "7-day free trial" at bounding box center [847, 415] width 59 height 45
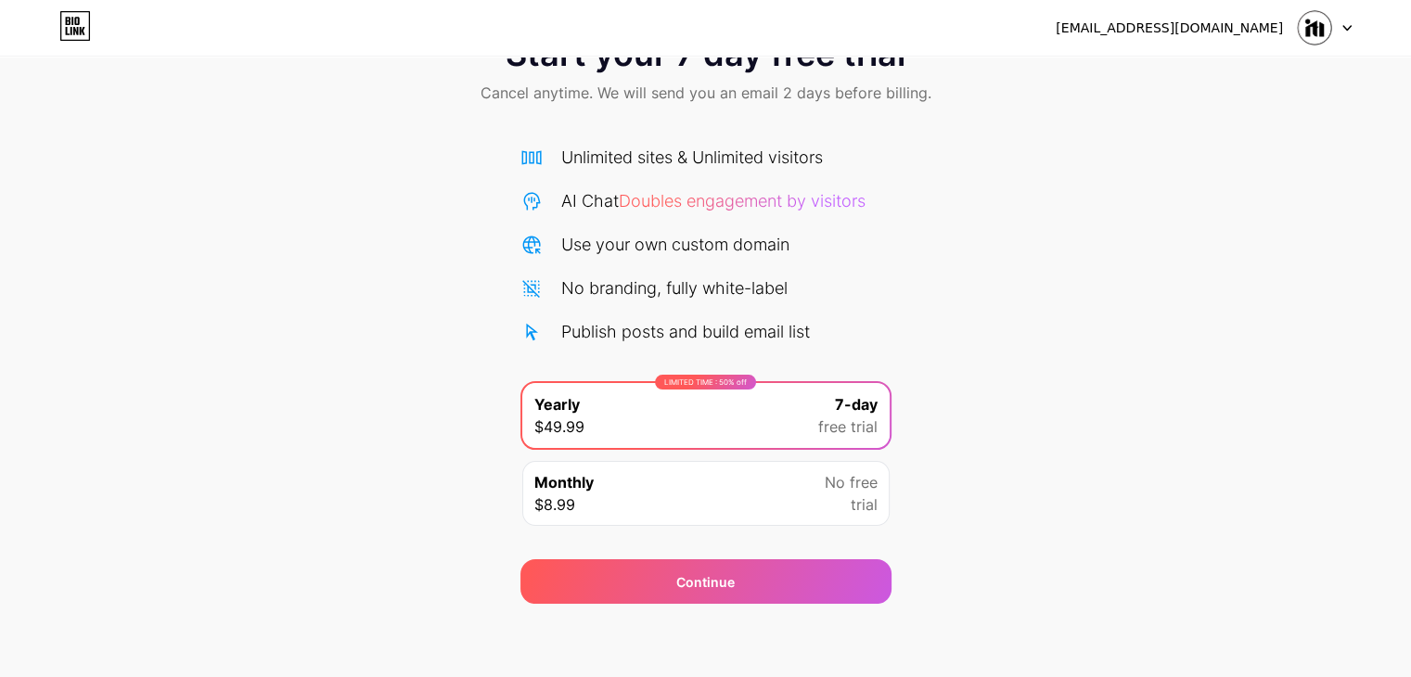
scroll to position [68, 0]
click at [1103, 457] on div "Start your 7 day free trial Cancel anytime. We will send you an email 2 days be…" at bounding box center [705, 311] width 1411 height 587
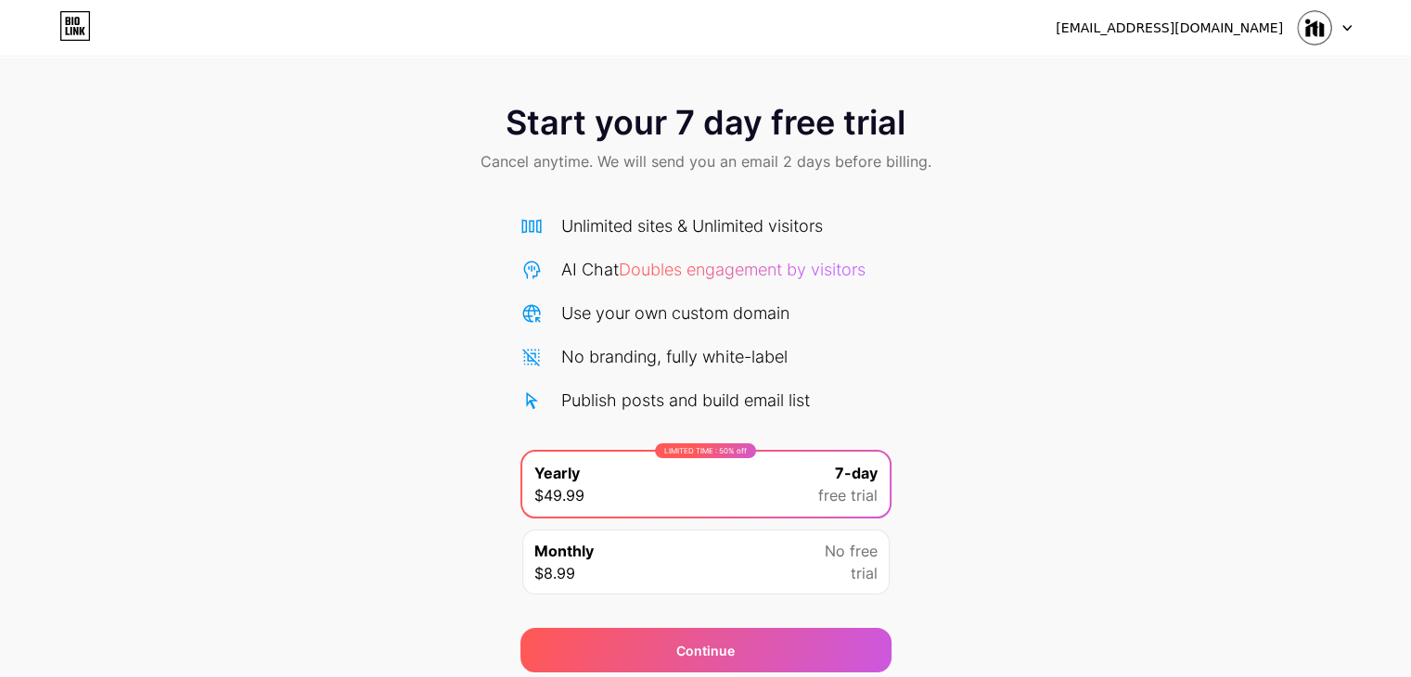
click at [1321, 25] on img at bounding box center [1314, 27] width 35 height 35
click at [1217, 199] on div "Start your 7 day free trial Cancel anytime. We will send you an email 2 days be…" at bounding box center [705, 378] width 1411 height 587
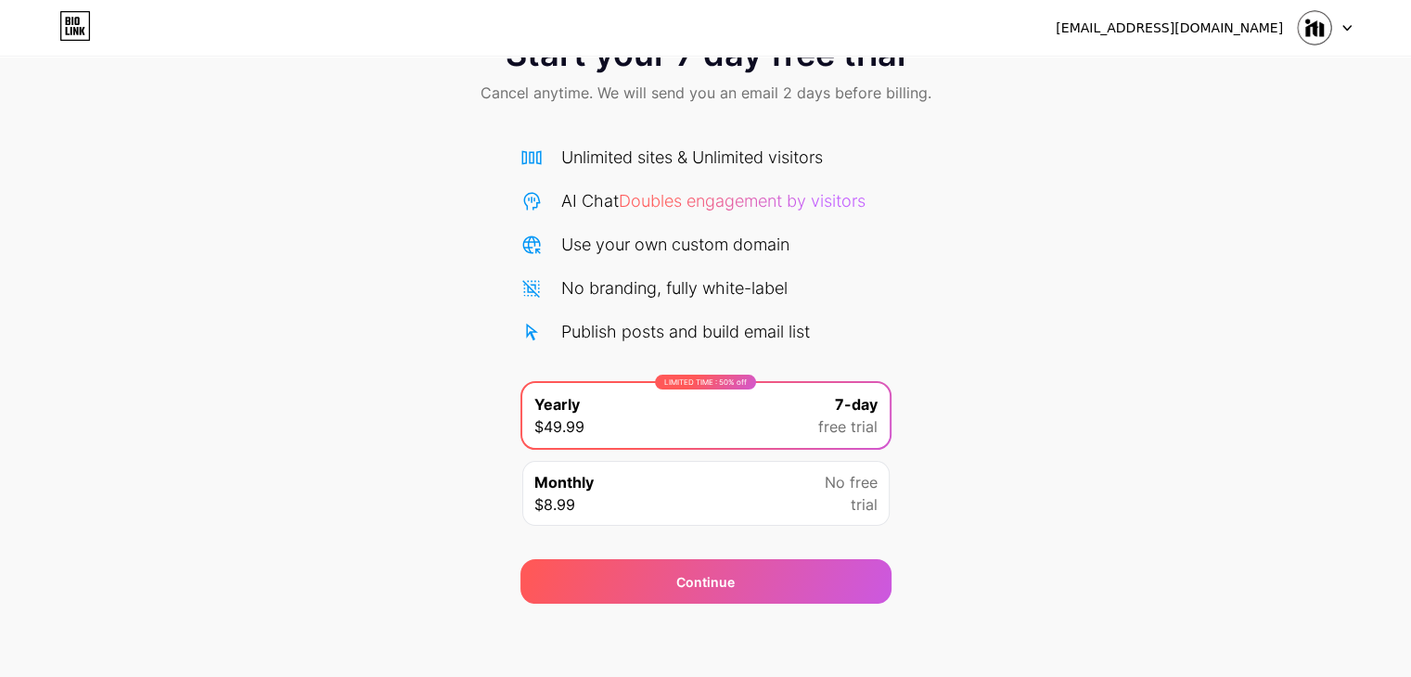
click at [674, 505] on div "Monthly $8.99 No free trial" at bounding box center [705, 493] width 367 height 65
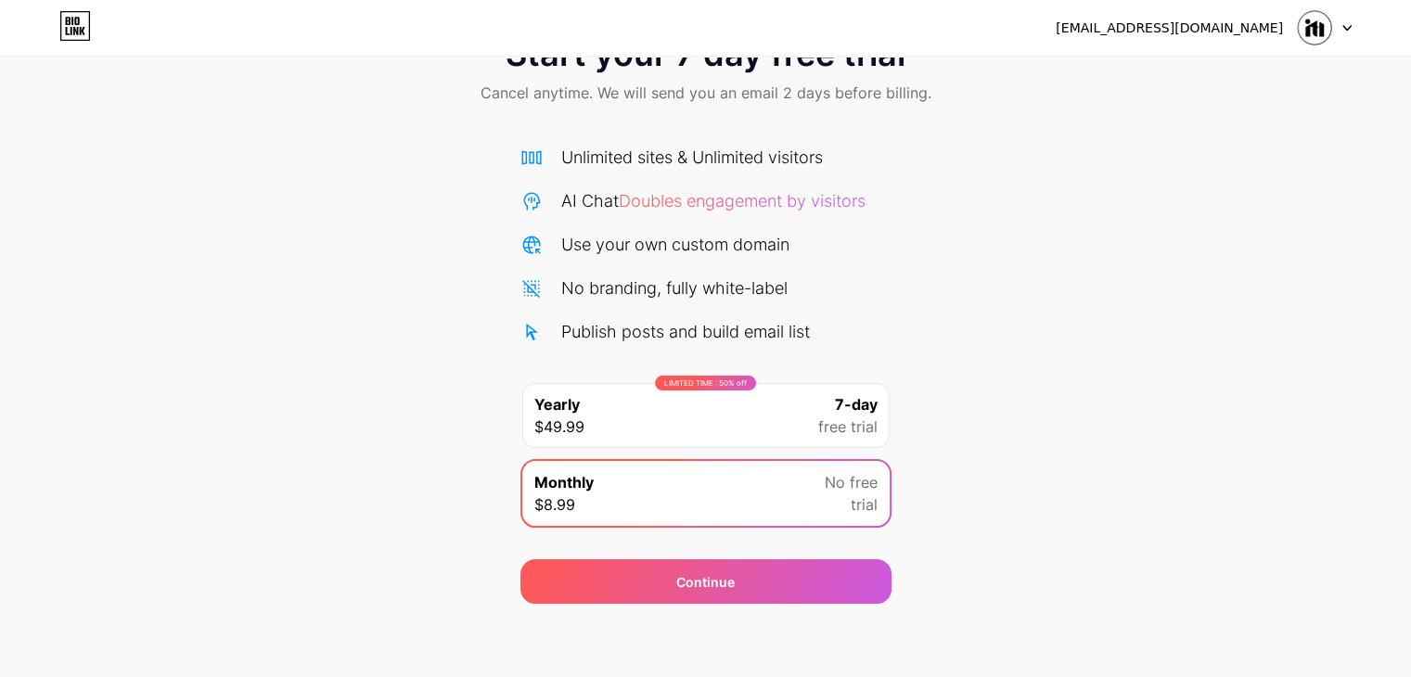
click at [724, 423] on div "LIMITED TIME : 50% off Yearly $49.99 7-day free trial" at bounding box center [705, 415] width 367 height 65
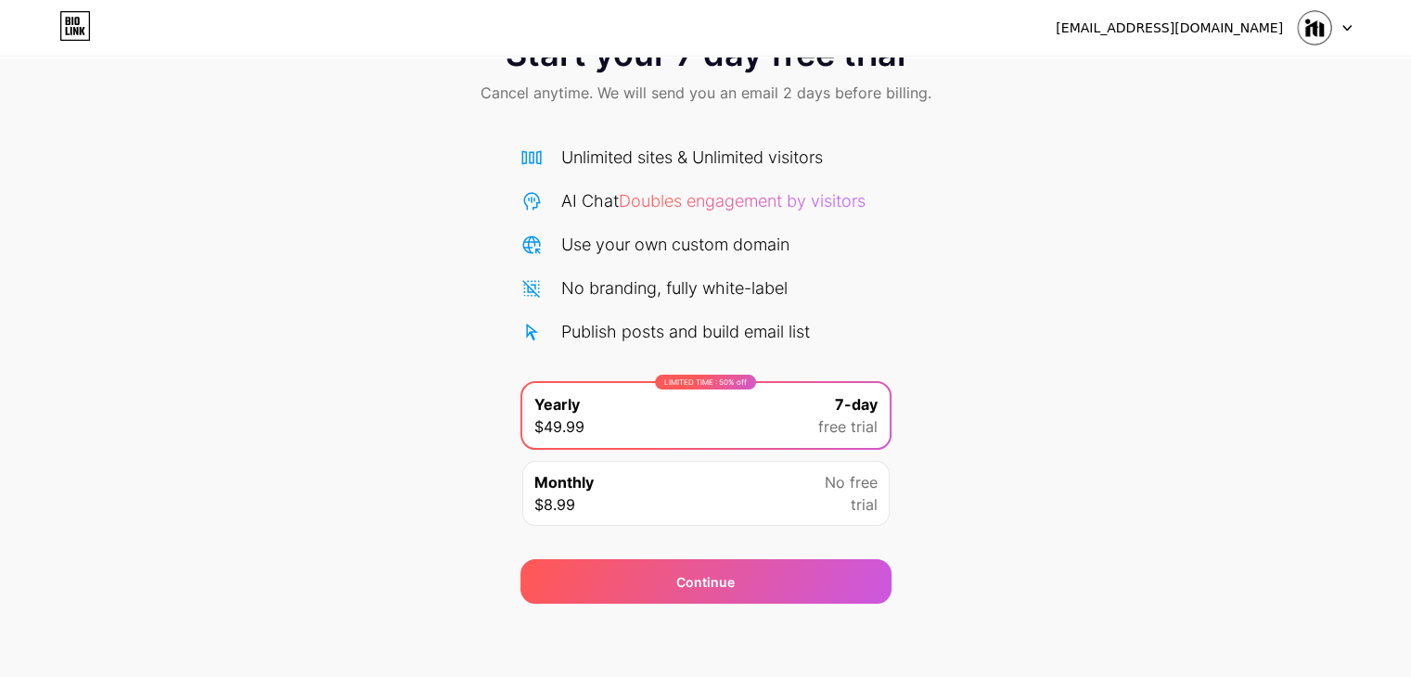
click at [763, 480] on div "Monthly $8.99 No free trial" at bounding box center [705, 493] width 367 height 65
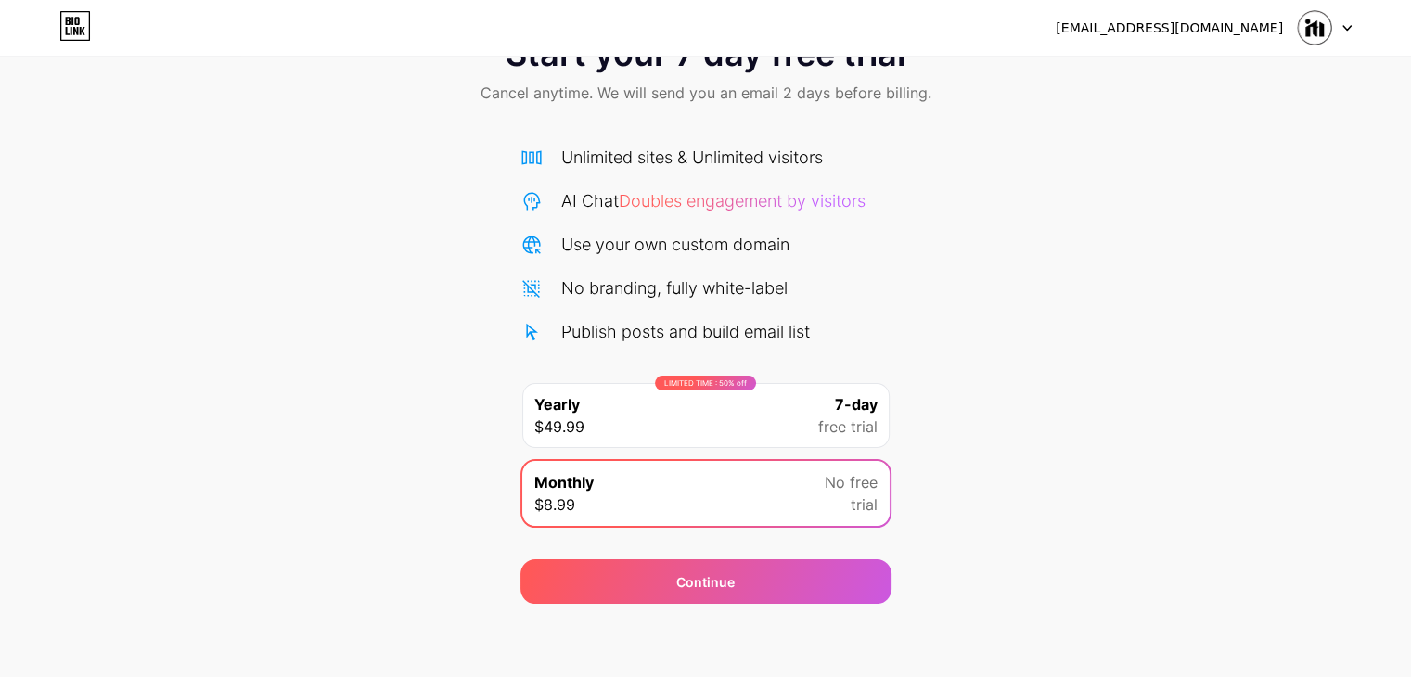
click at [836, 402] on div "7-day free trial" at bounding box center [847, 415] width 59 height 45
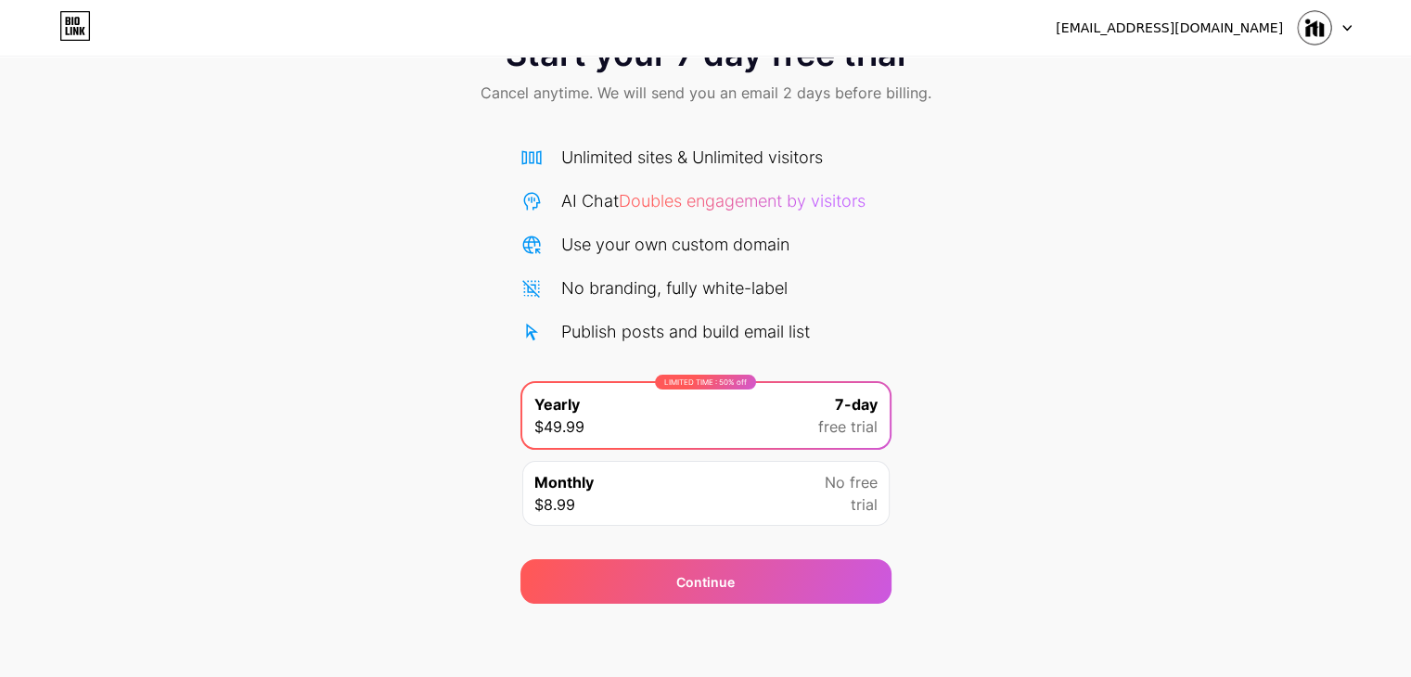
click at [838, 557] on div "Continue" at bounding box center [706, 570] width 371 height 67
click at [1284, 623] on div "[EMAIL_ADDRESS][DOMAIN_NAME] Logout Link Copied Start your 7 day free trial Can…" at bounding box center [705, 304] width 1411 height 747
click at [1283, 618] on div "[EMAIL_ADDRESS][DOMAIN_NAME] Logout Link Copied Start your 7 day free trial Can…" at bounding box center [705, 304] width 1411 height 747
drag, startPoint x: 1283, startPoint y: 617, endPoint x: 848, endPoint y: 480, distance: 456.3
click at [1275, 613] on div "[EMAIL_ADDRESS][DOMAIN_NAME] Logout Link Copied Start your 7 day free trial Can…" at bounding box center [705, 304] width 1411 height 747
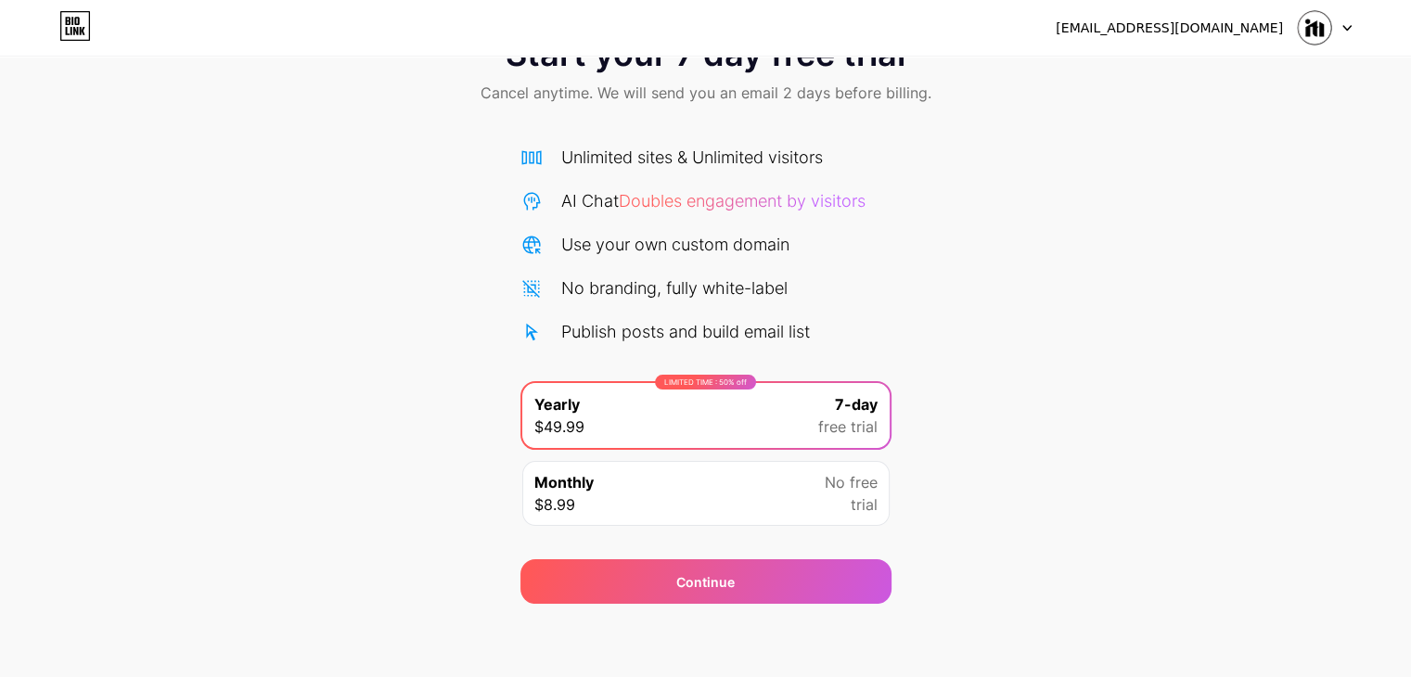
click at [78, 19] on icon at bounding box center [76, 21] width 5 height 8
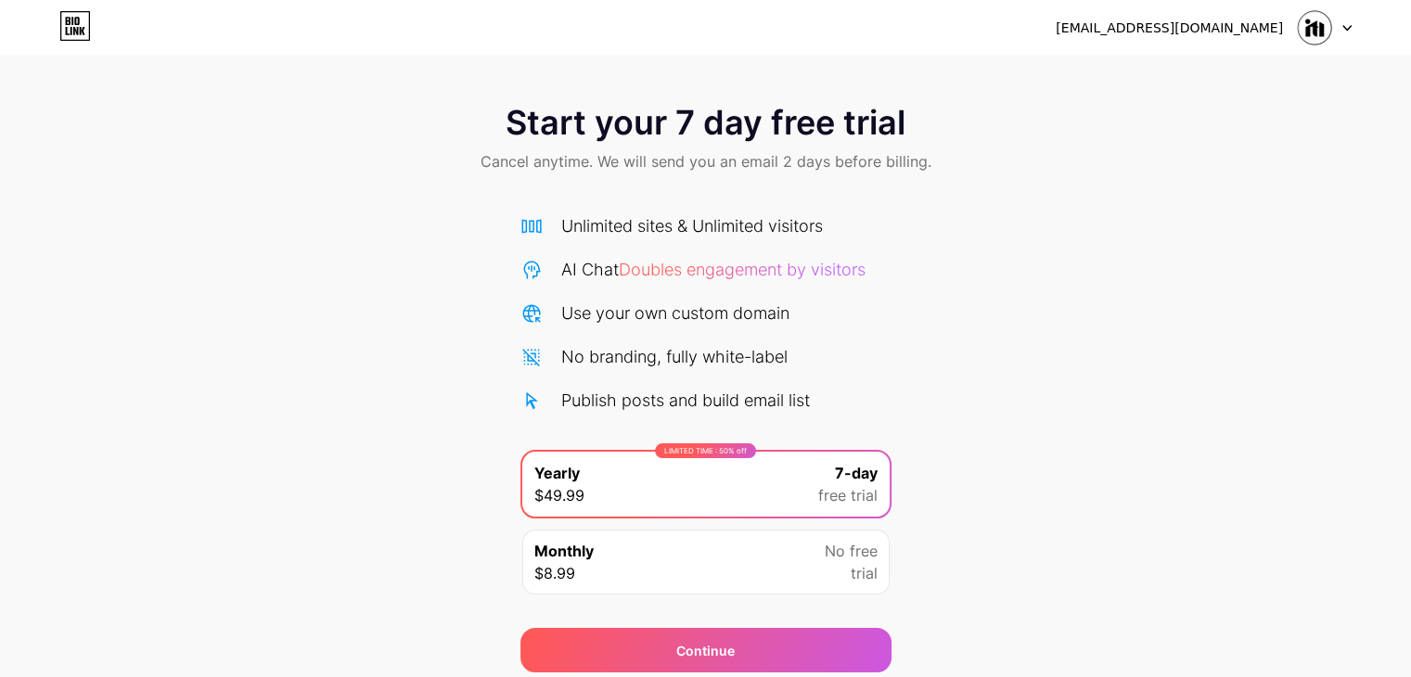
click at [1240, 33] on div "[EMAIL_ADDRESS][DOMAIN_NAME]" at bounding box center [1169, 28] width 227 height 19
